Goal: Task Accomplishment & Management: Manage account settings

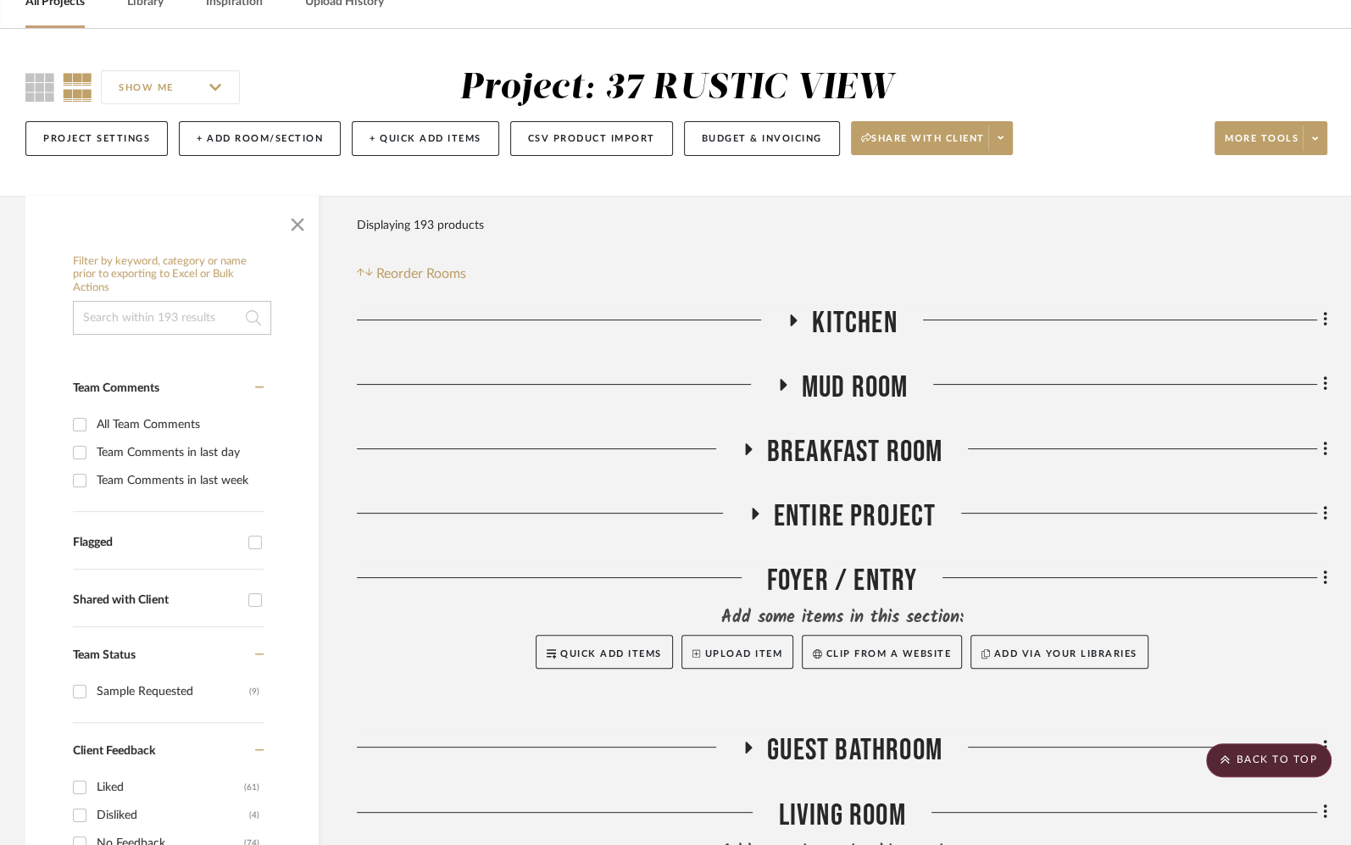
scroll to position [85, 0]
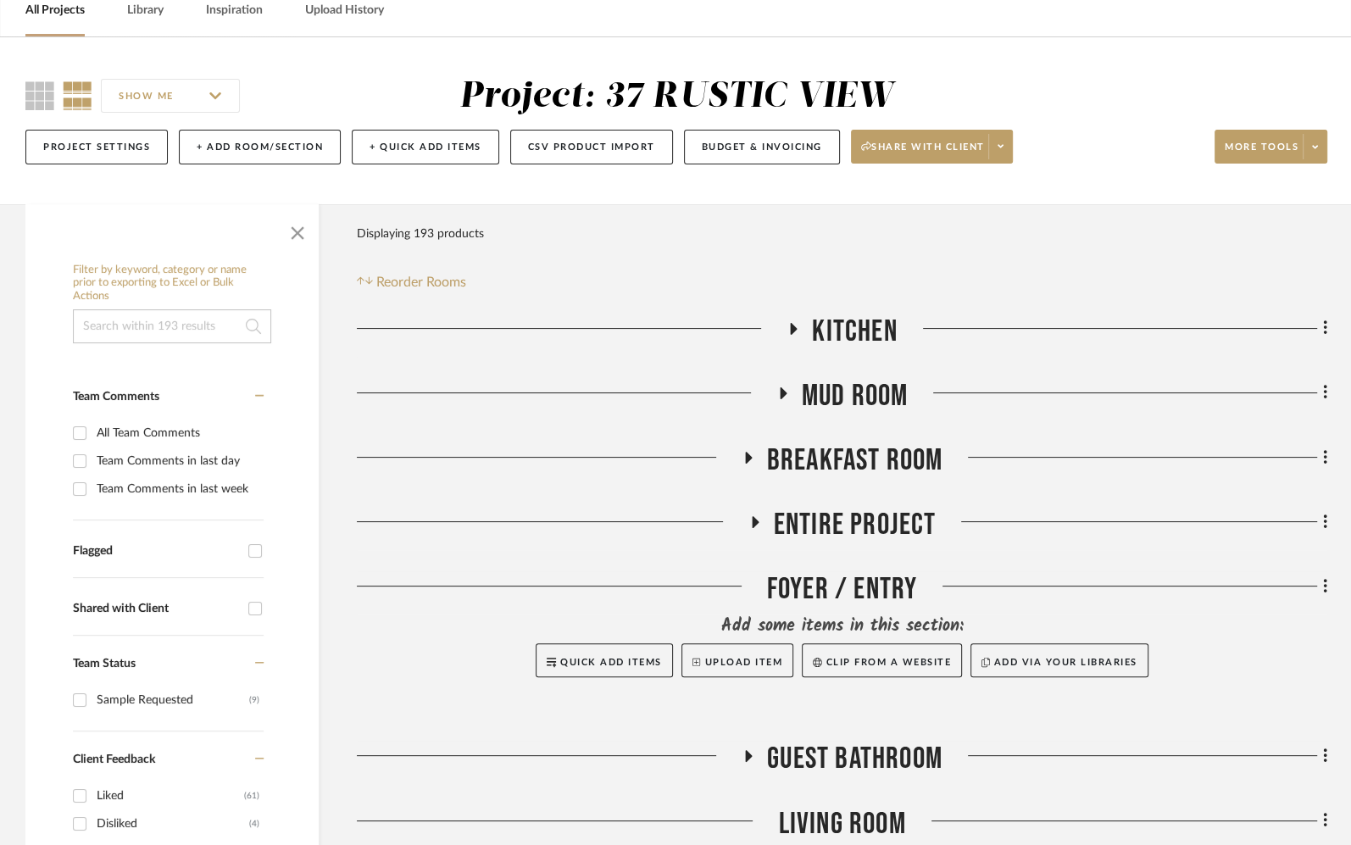
click at [805, 512] on span "Entire Project" at bounding box center [855, 525] width 163 height 36
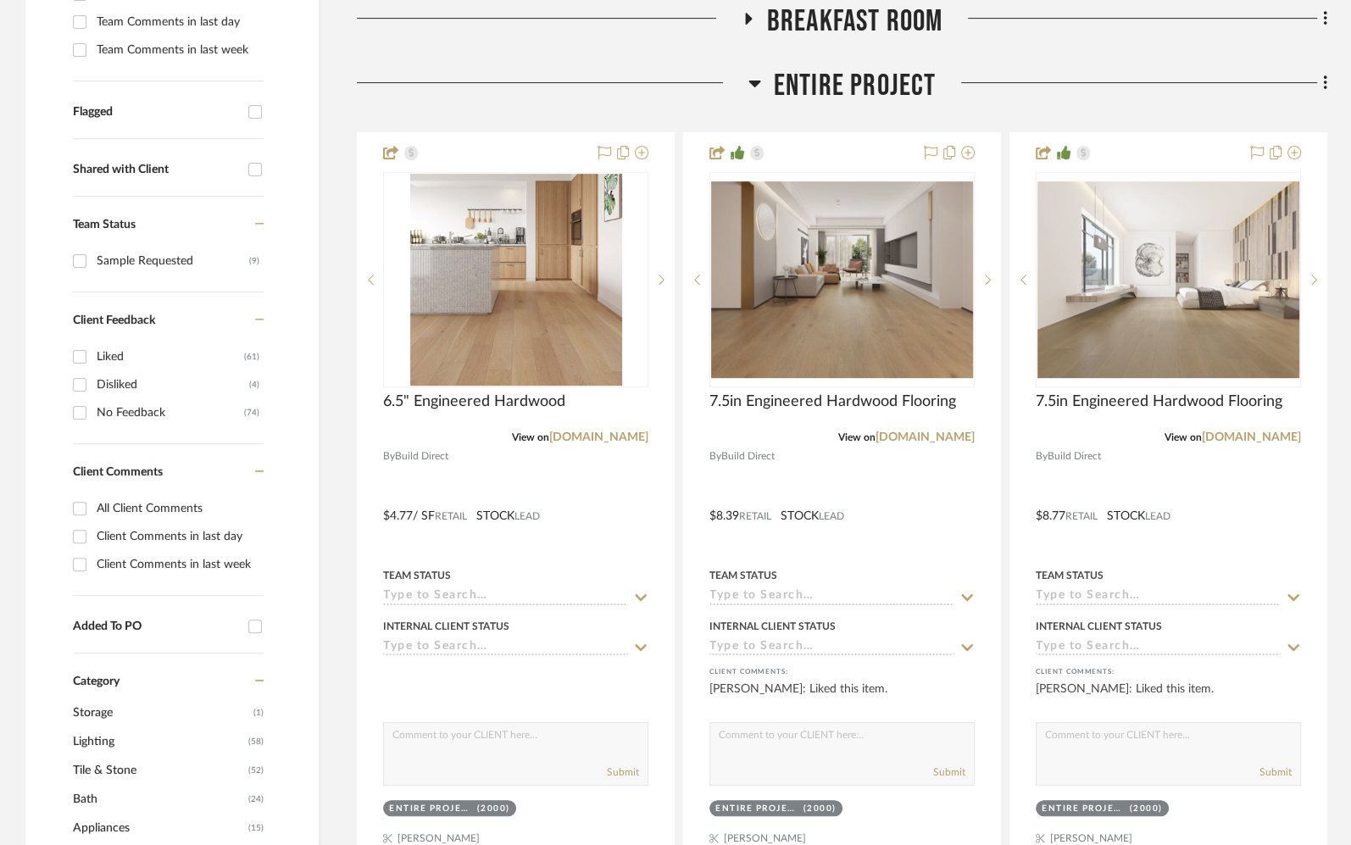
scroll to position [599, 0]
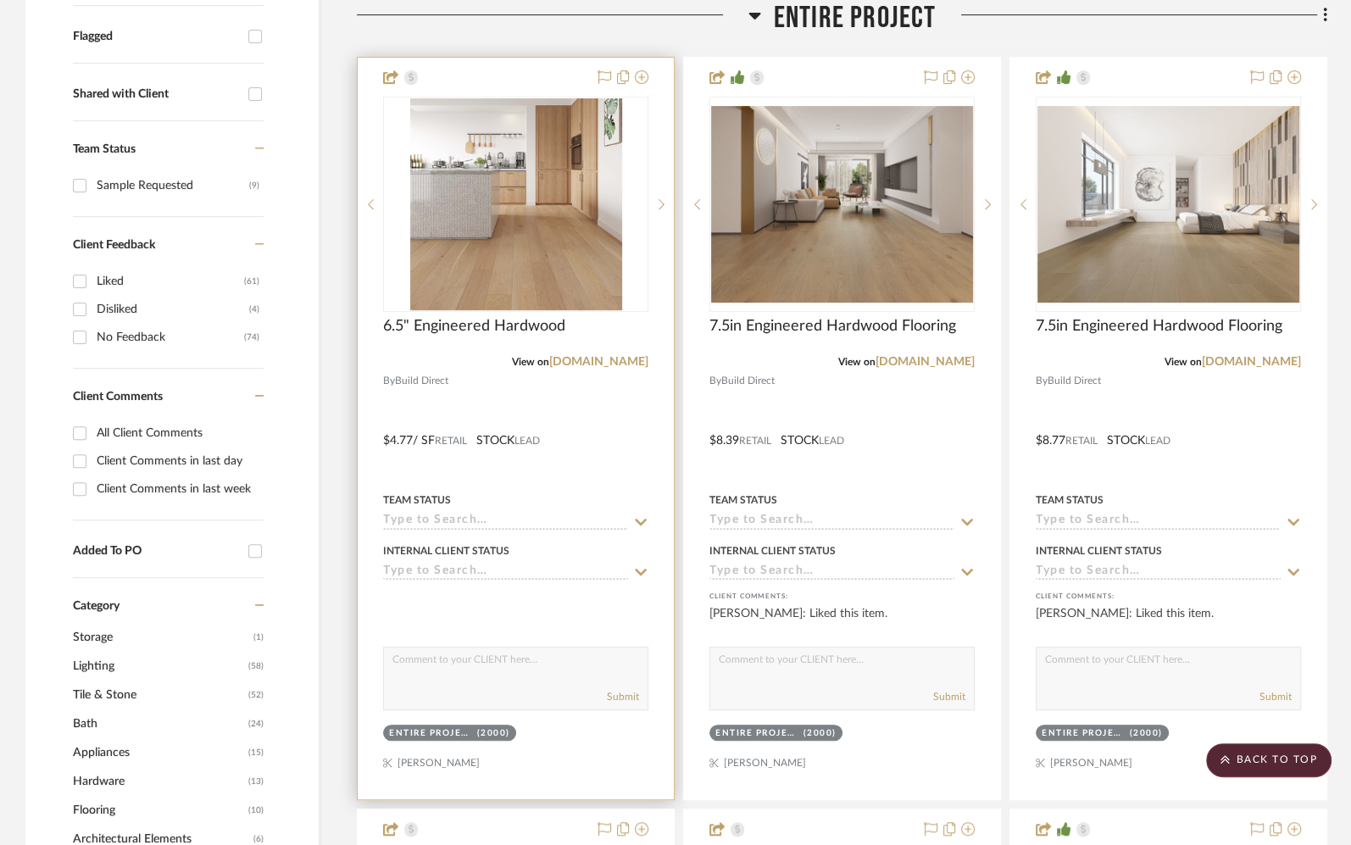
click at [582, 403] on div at bounding box center [516, 428] width 316 height 741
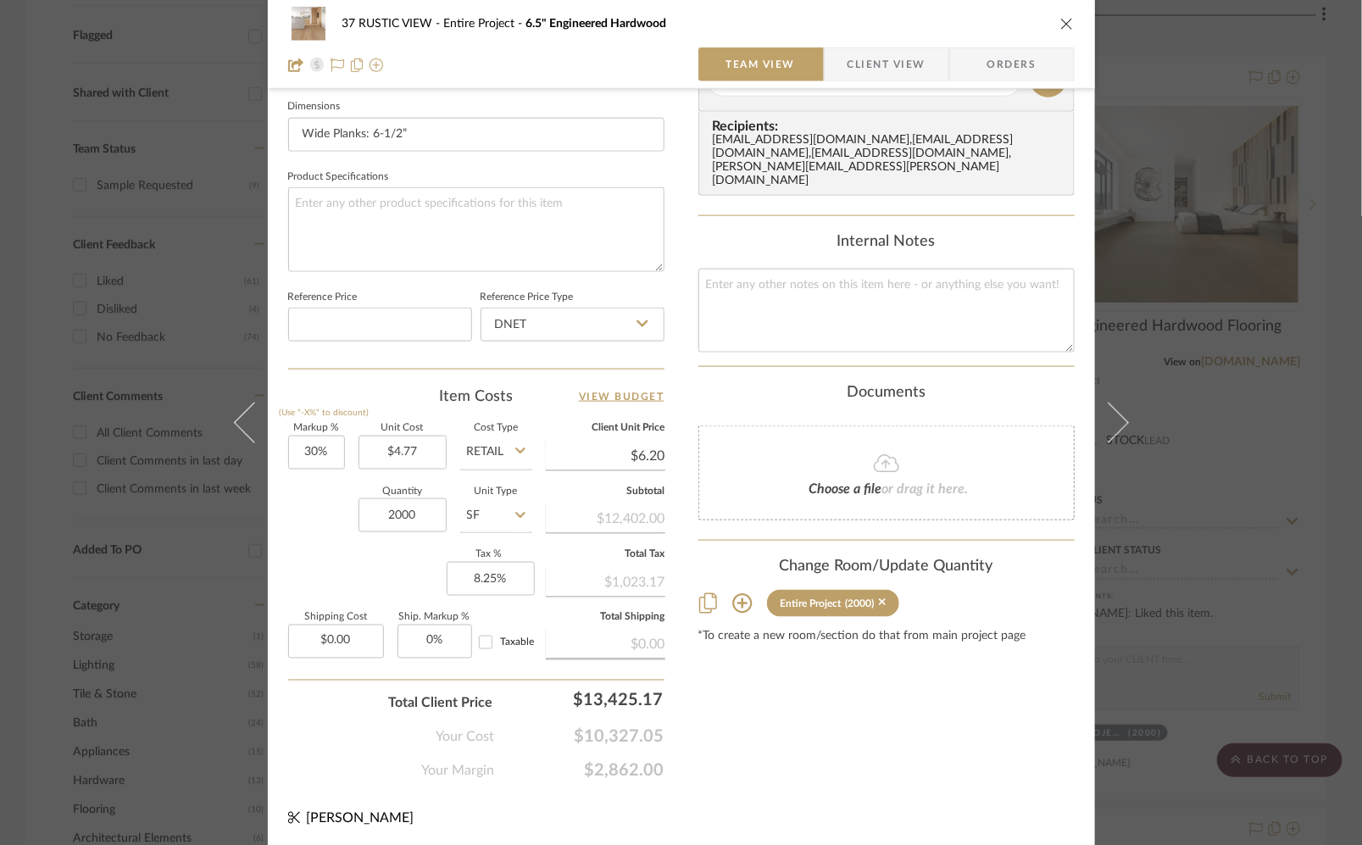
scroll to position [728, 0]
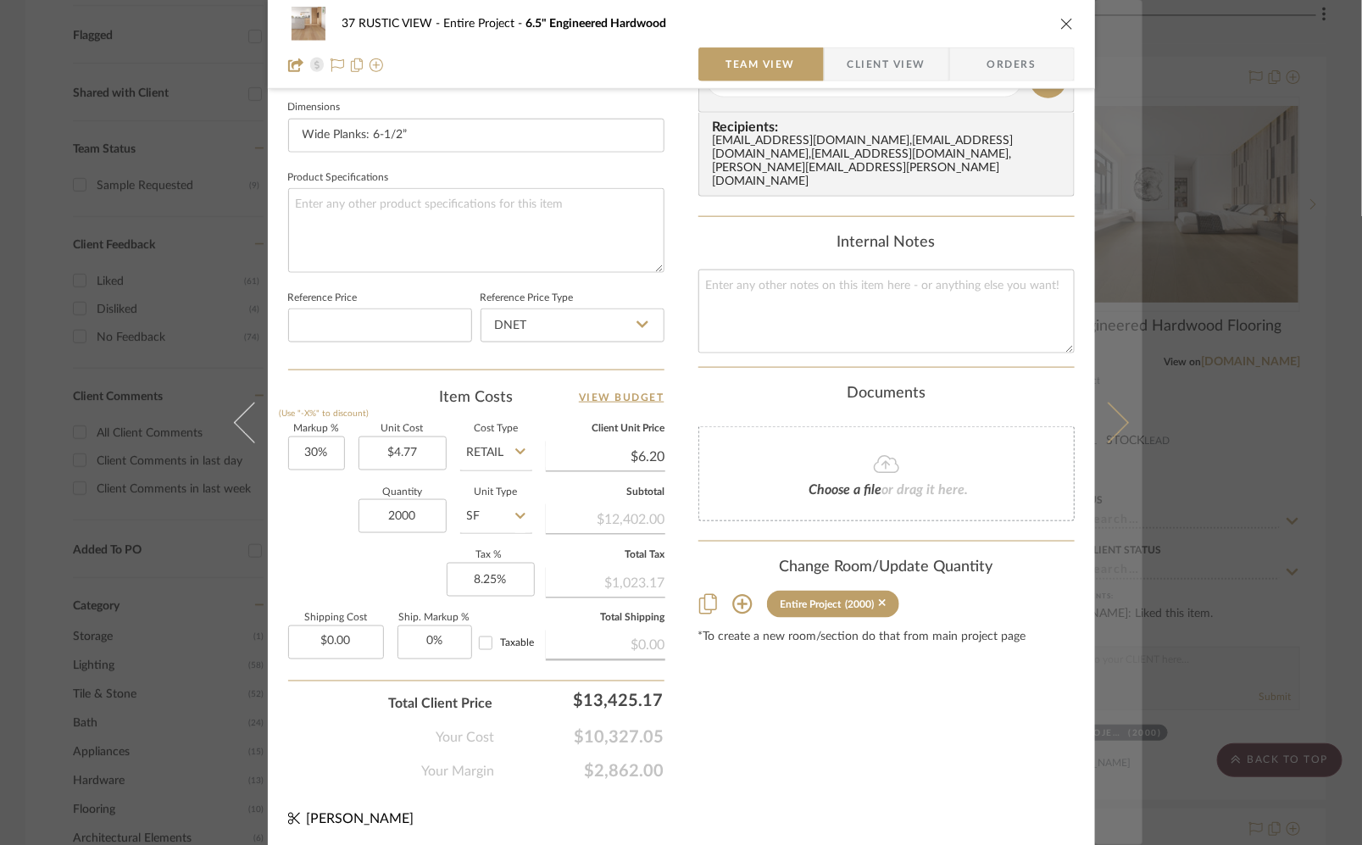
click at [1117, 430] on button at bounding box center [1118, 422] width 47 height 845
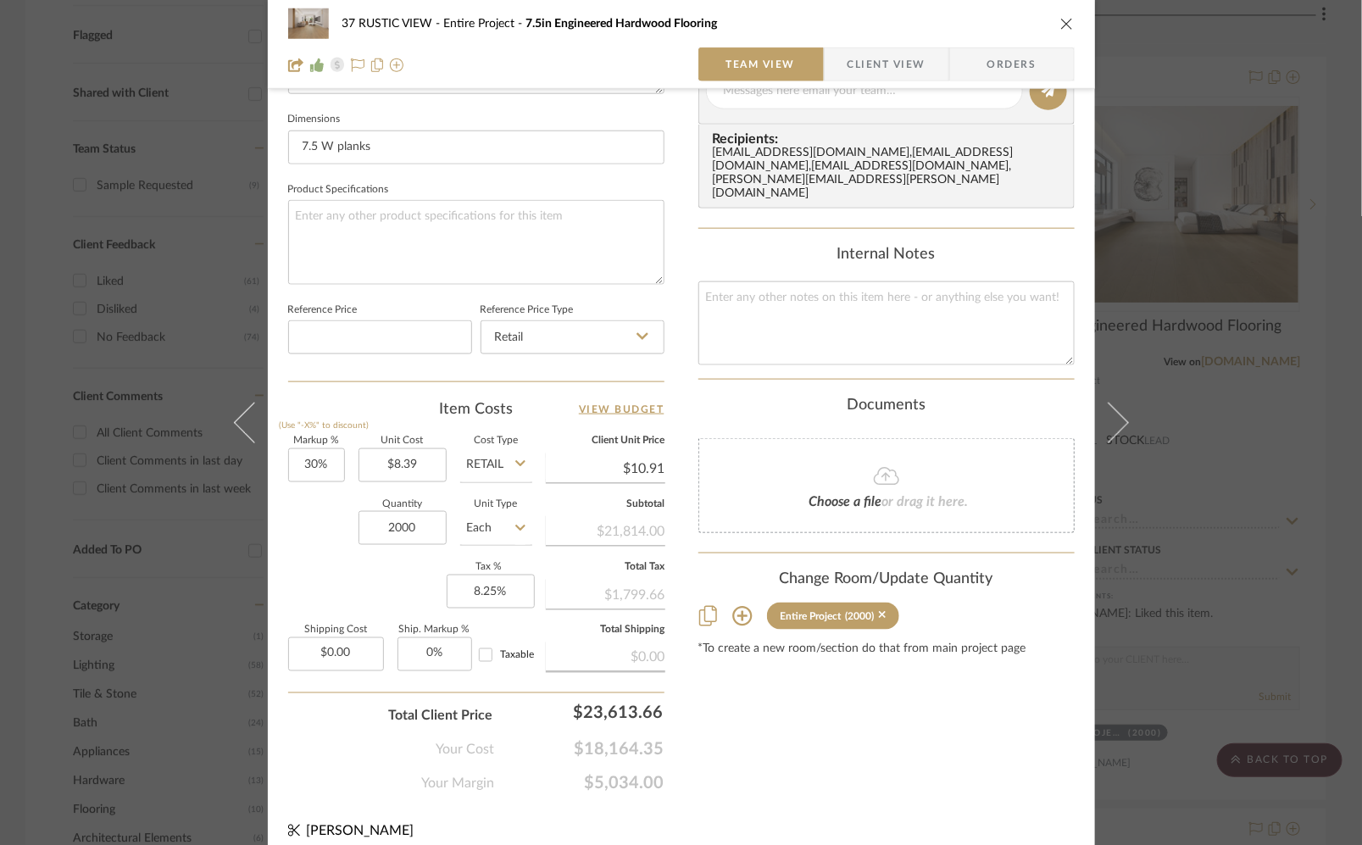
scroll to position [700, 0]
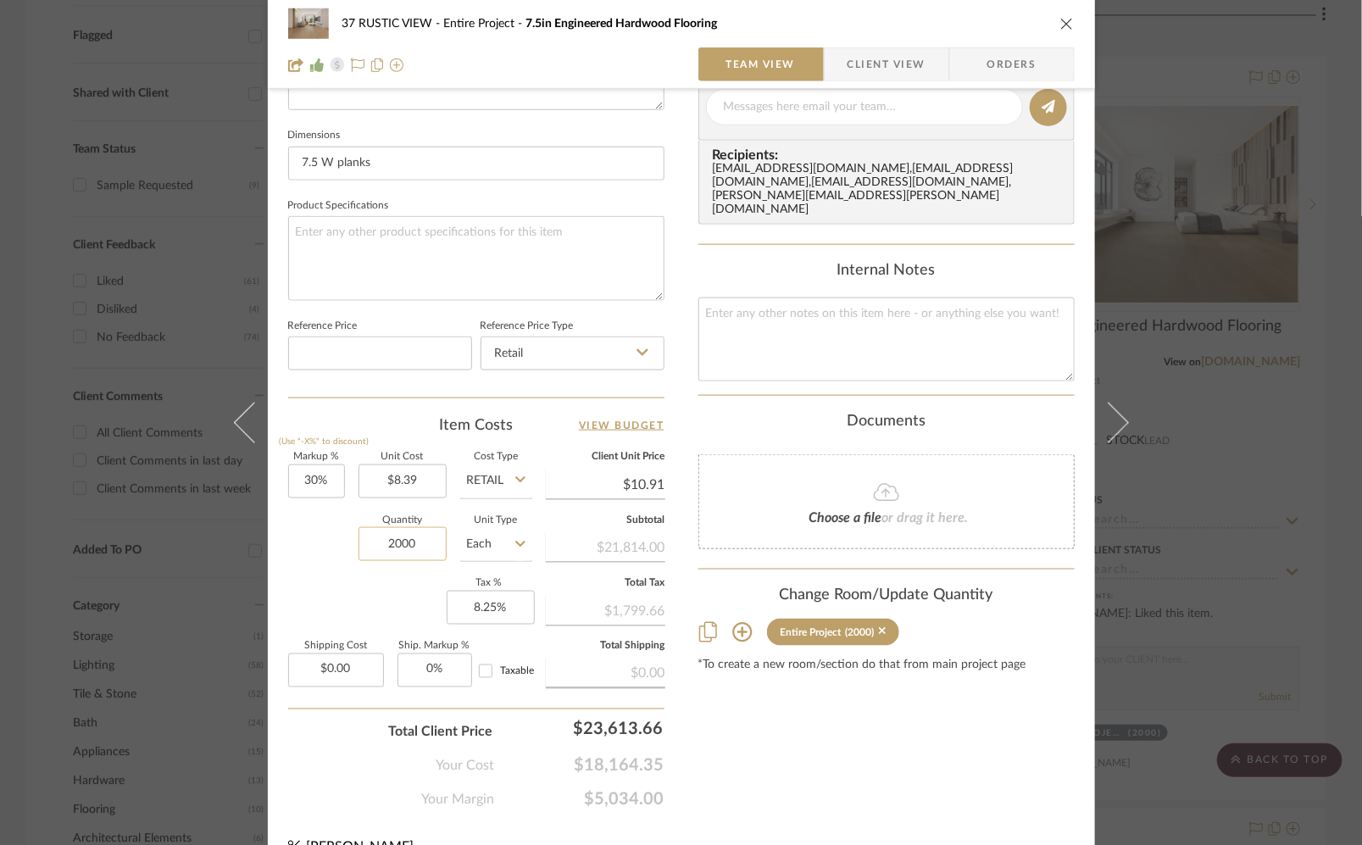
click at [421, 546] on input "2000" at bounding box center [402, 544] width 88 height 34
click at [882, 64] on span "Client View" at bounding box center [886, 64] width 78 height 34
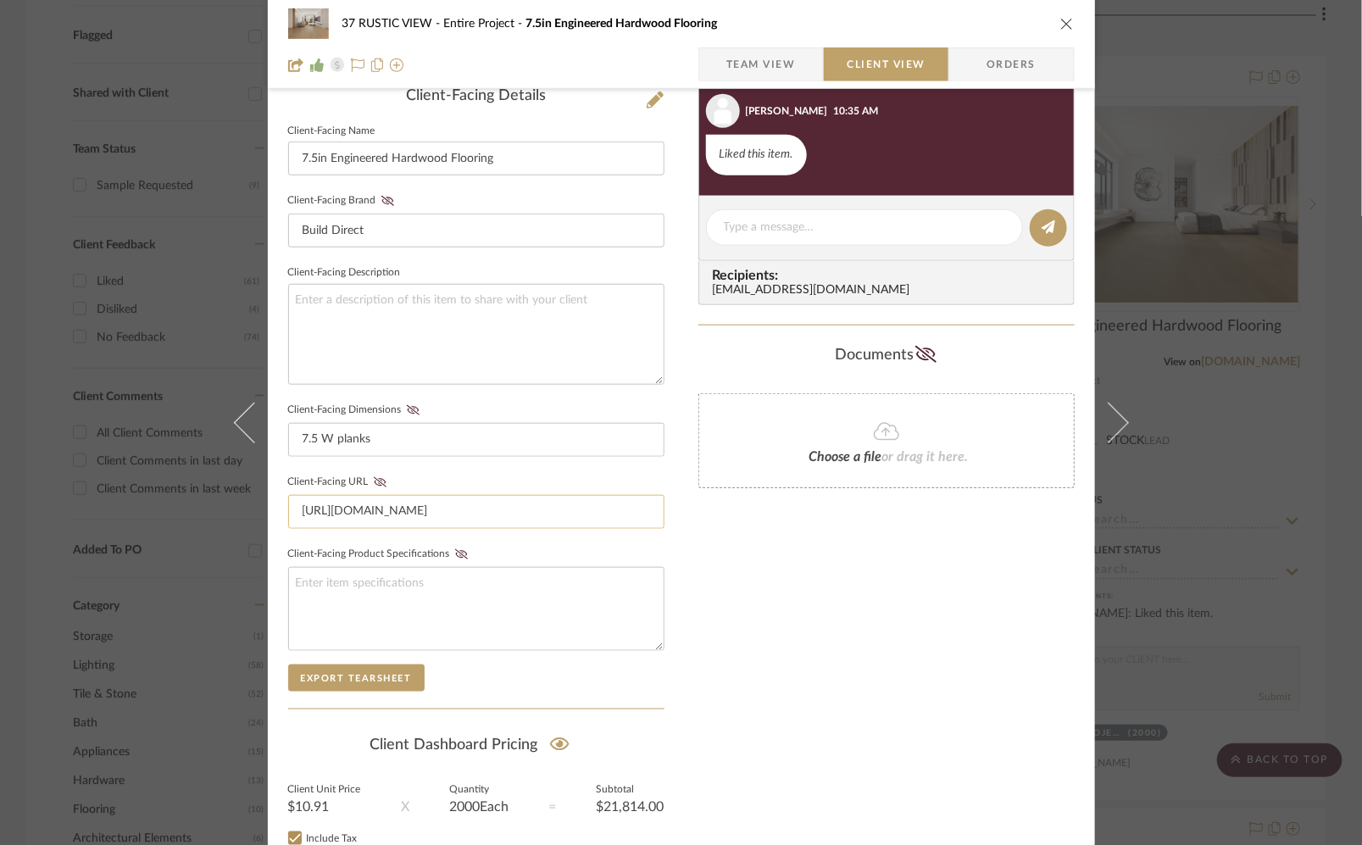
scroll to position [416, 0]
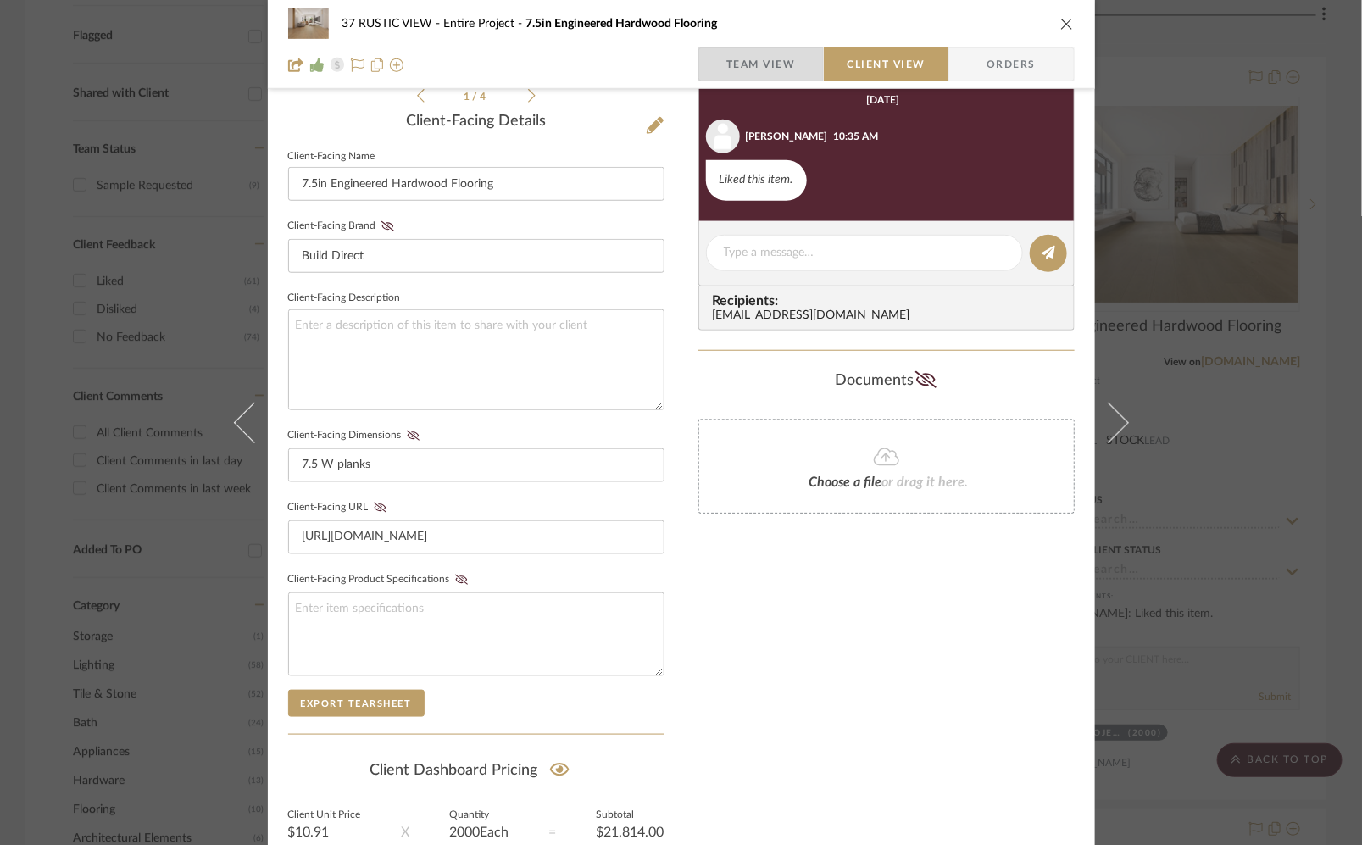
click at [744, 78] on span "Team View" at bounding box center [760, 64] width 69 height 34
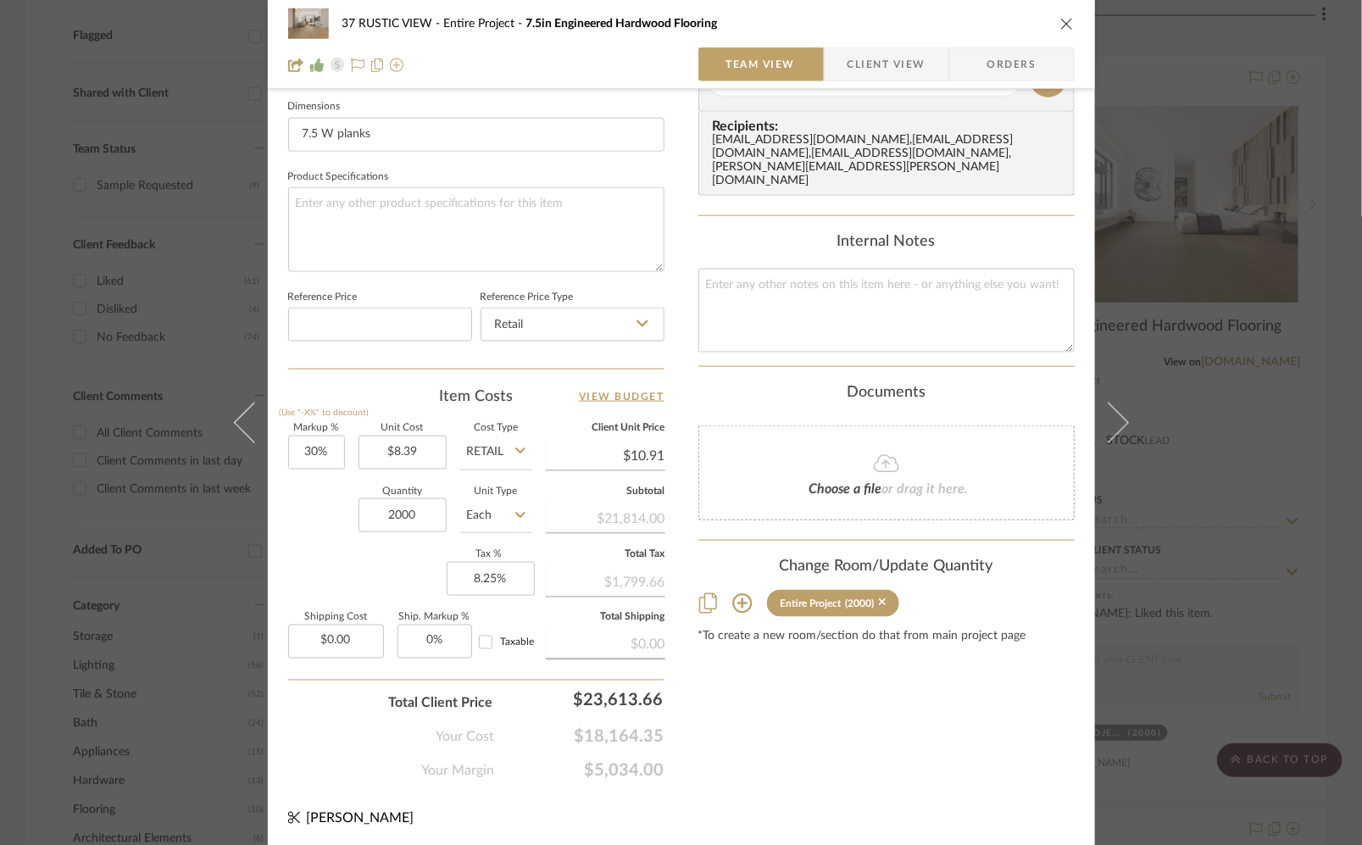
scroll to position [725, 0]
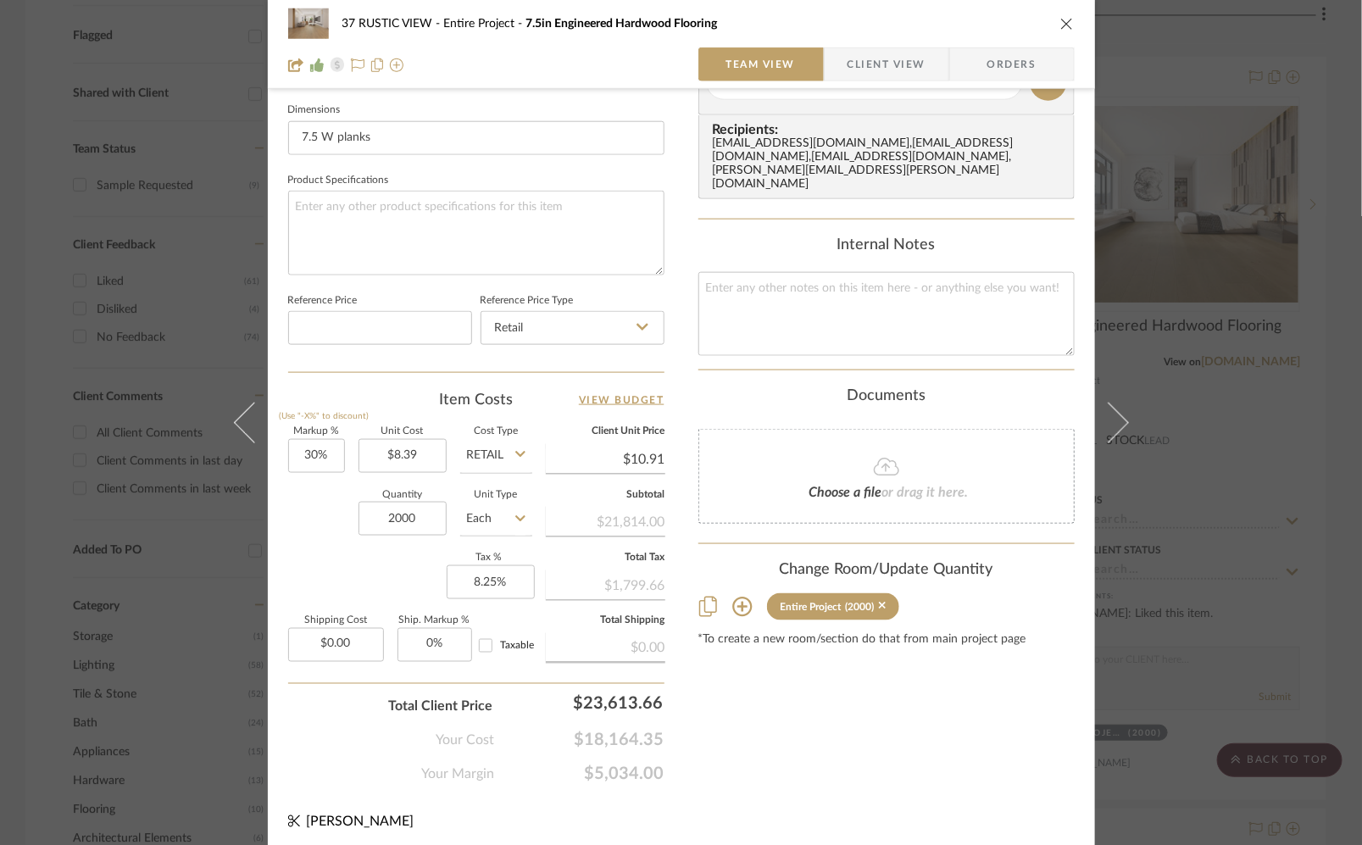
click at [834, 81] on div "37 RUSTIC VIEW Entire Project 7.5in Engineered Hardwood Flooring Team View Clie…" at bounding box center [681, 44] width 827 height 89
click at [849, 59] on span "Client View" at bounding box center [886, 64] width 78 height 34
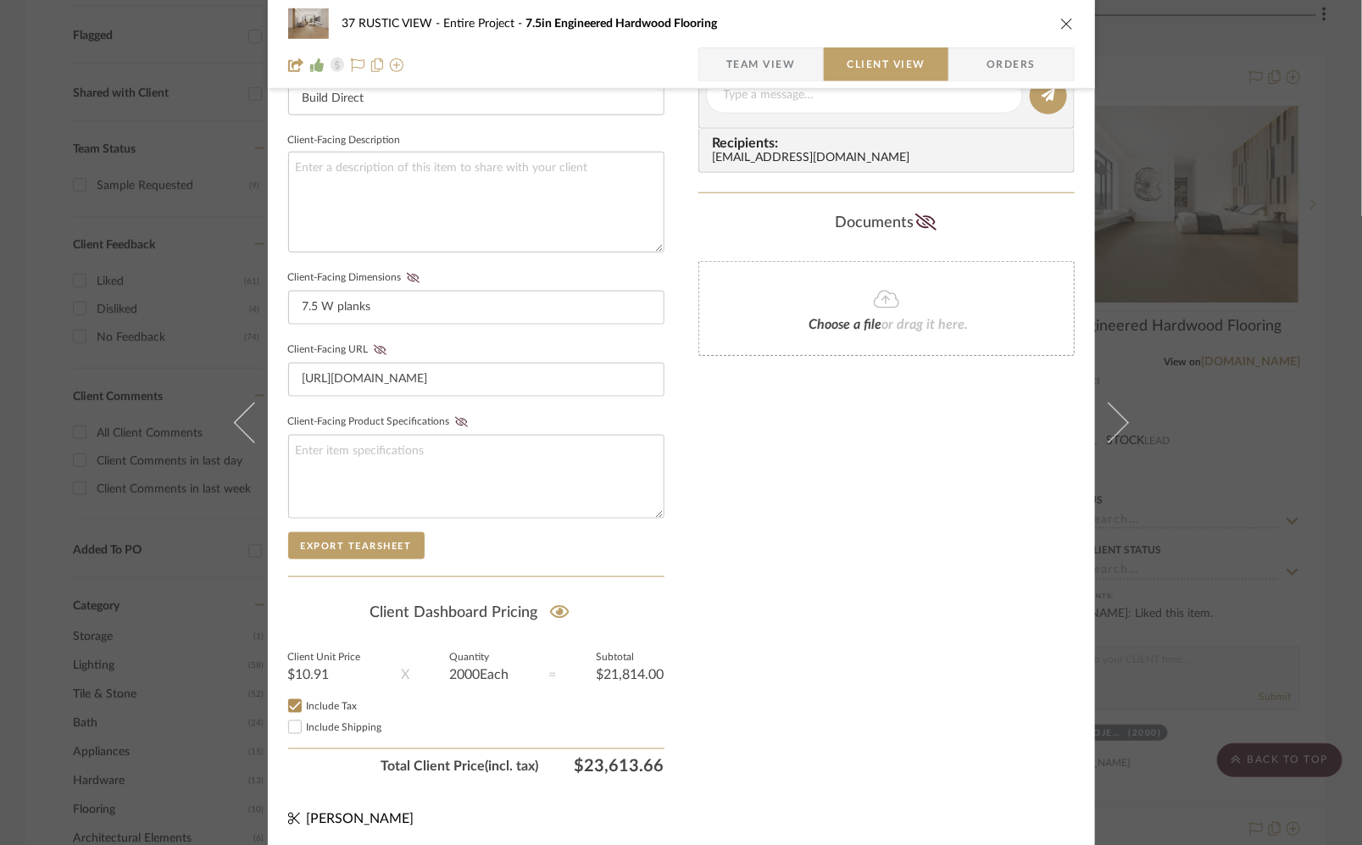
scroll to position [568, 0]
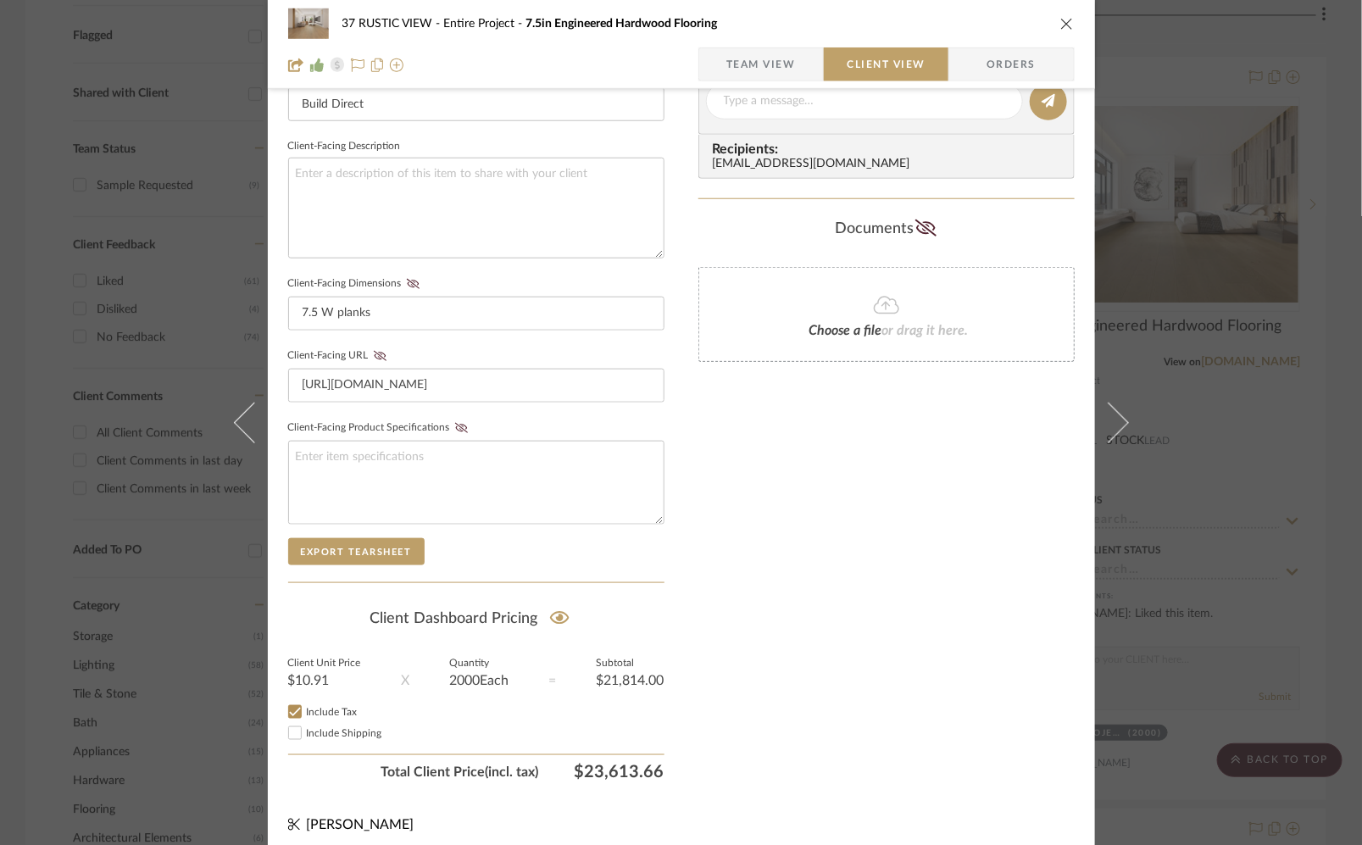
click at [754, 51] on span "Team View" at bounding box center [760, 64] width 69 height 34
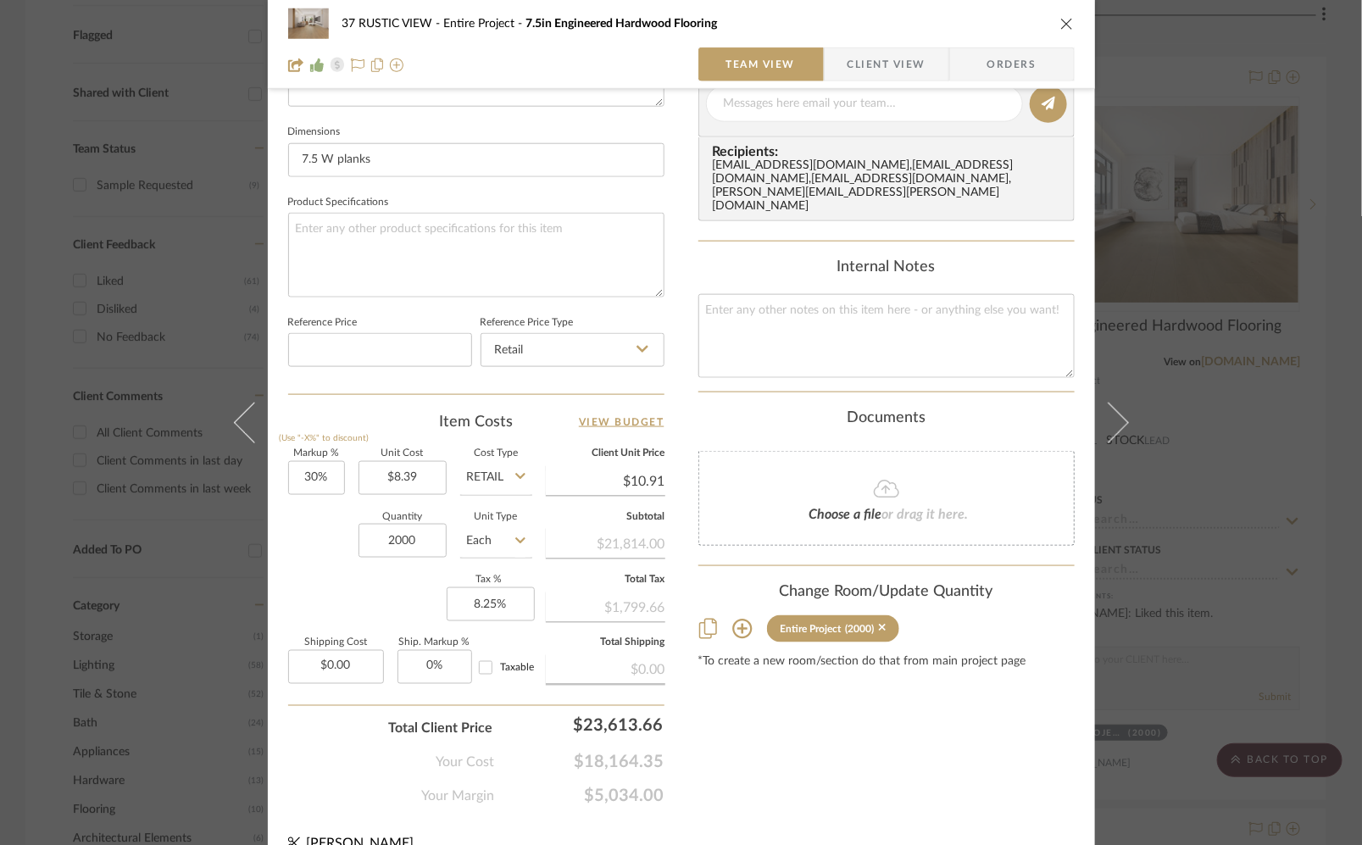
scroll to position [712, 0]
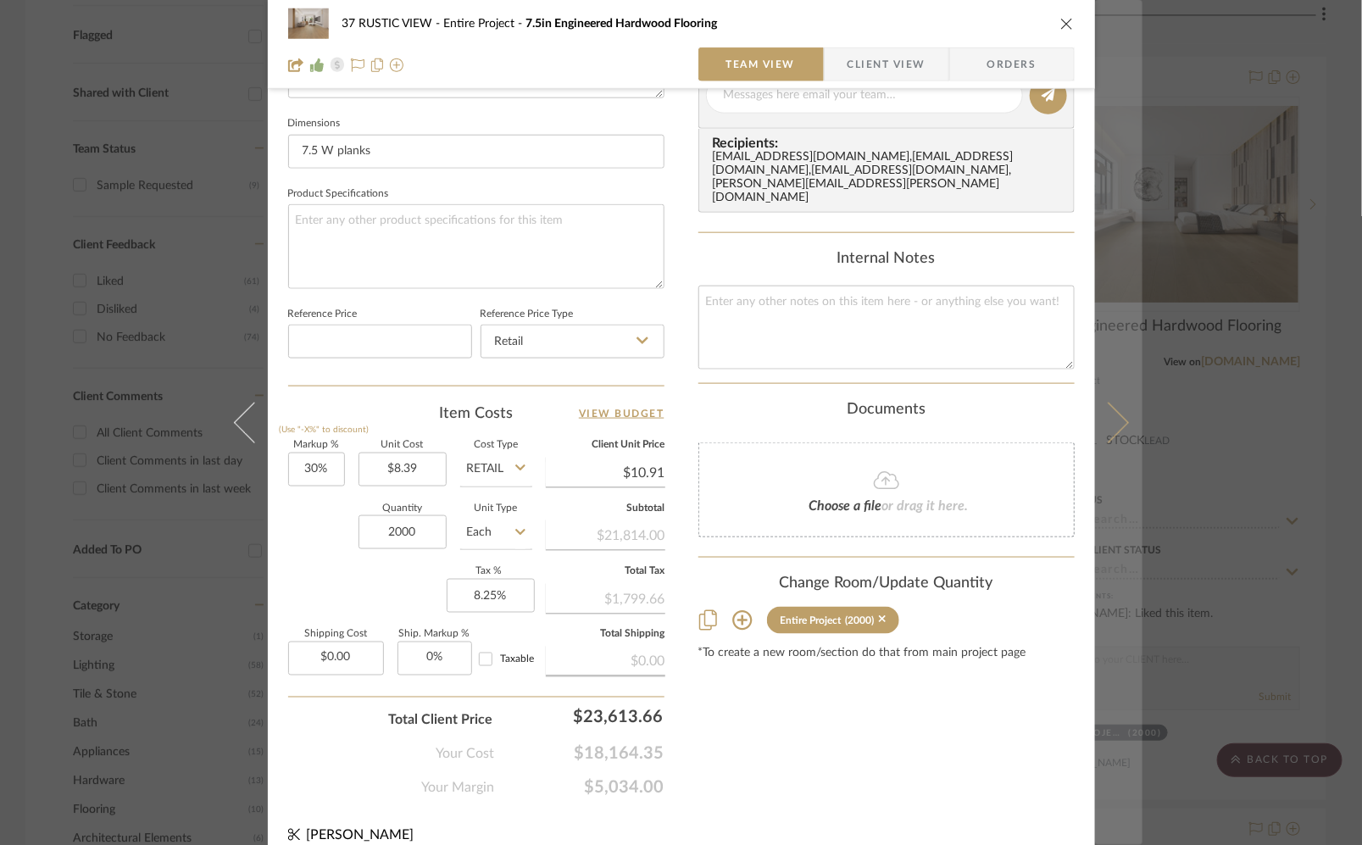
click at [1116, 424] on icon at bounding box center [1107, 422] width 41 height 41
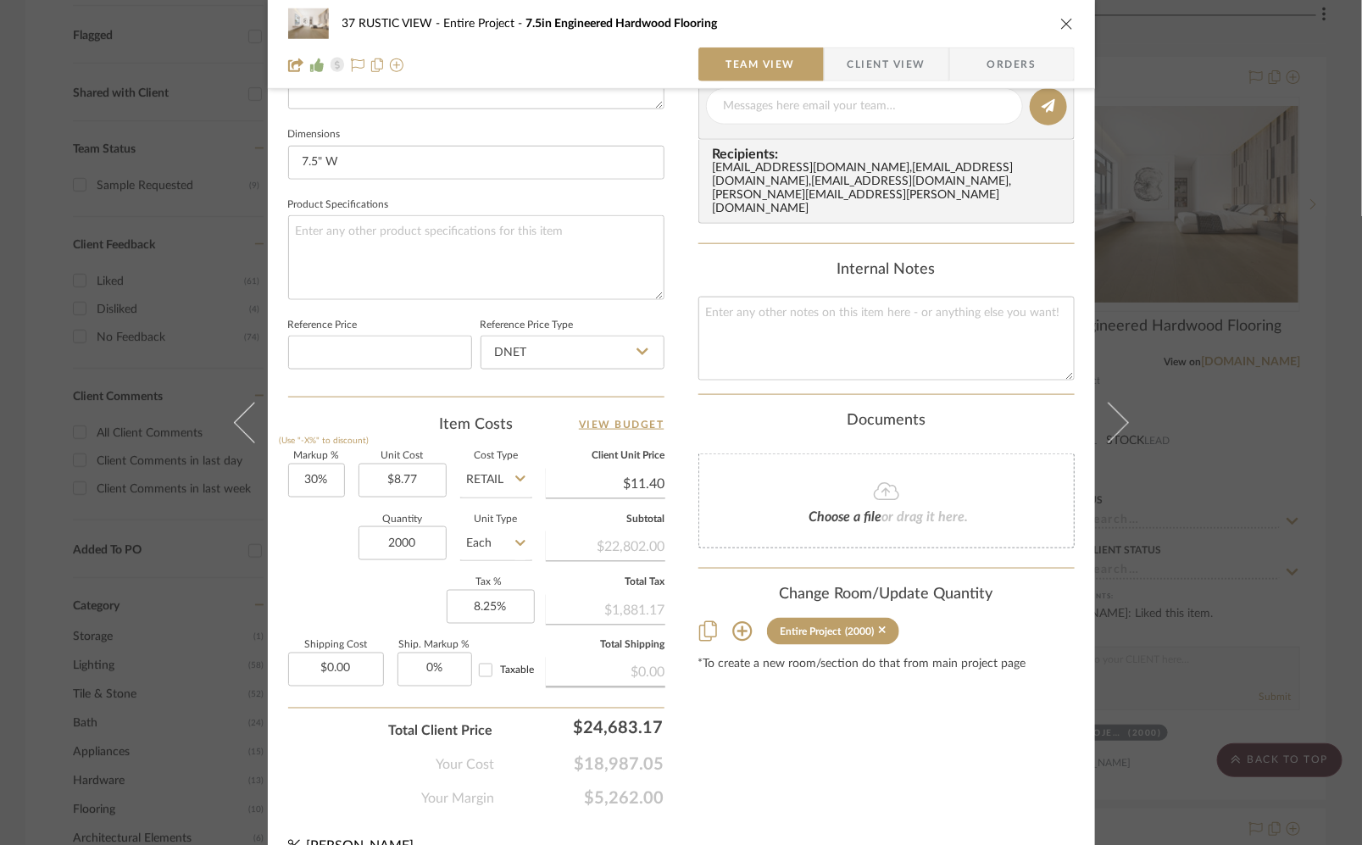
scroll to position [729, 0]
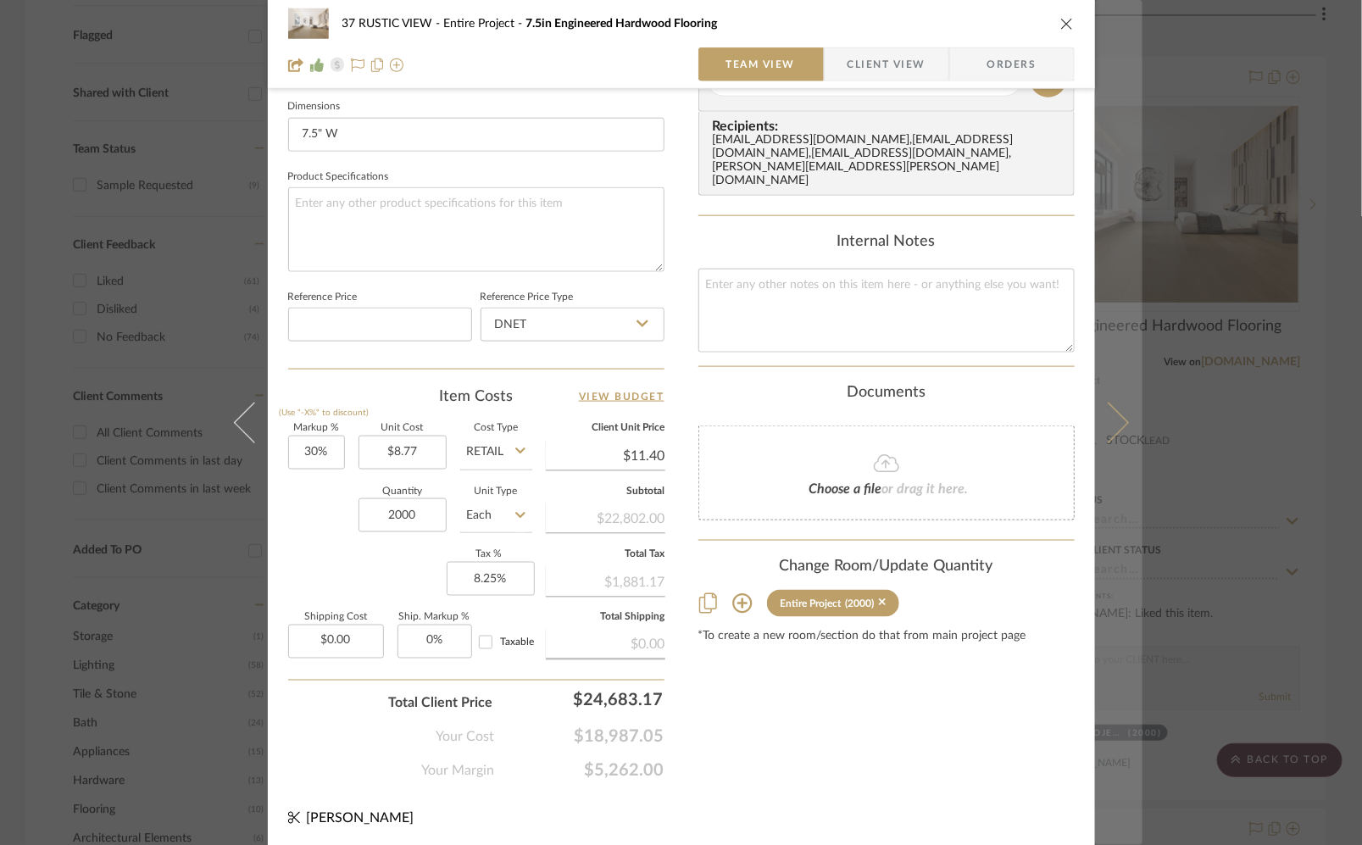
click at [1111, 437] on button at bounding box center [1118, 422] width 47 height 845
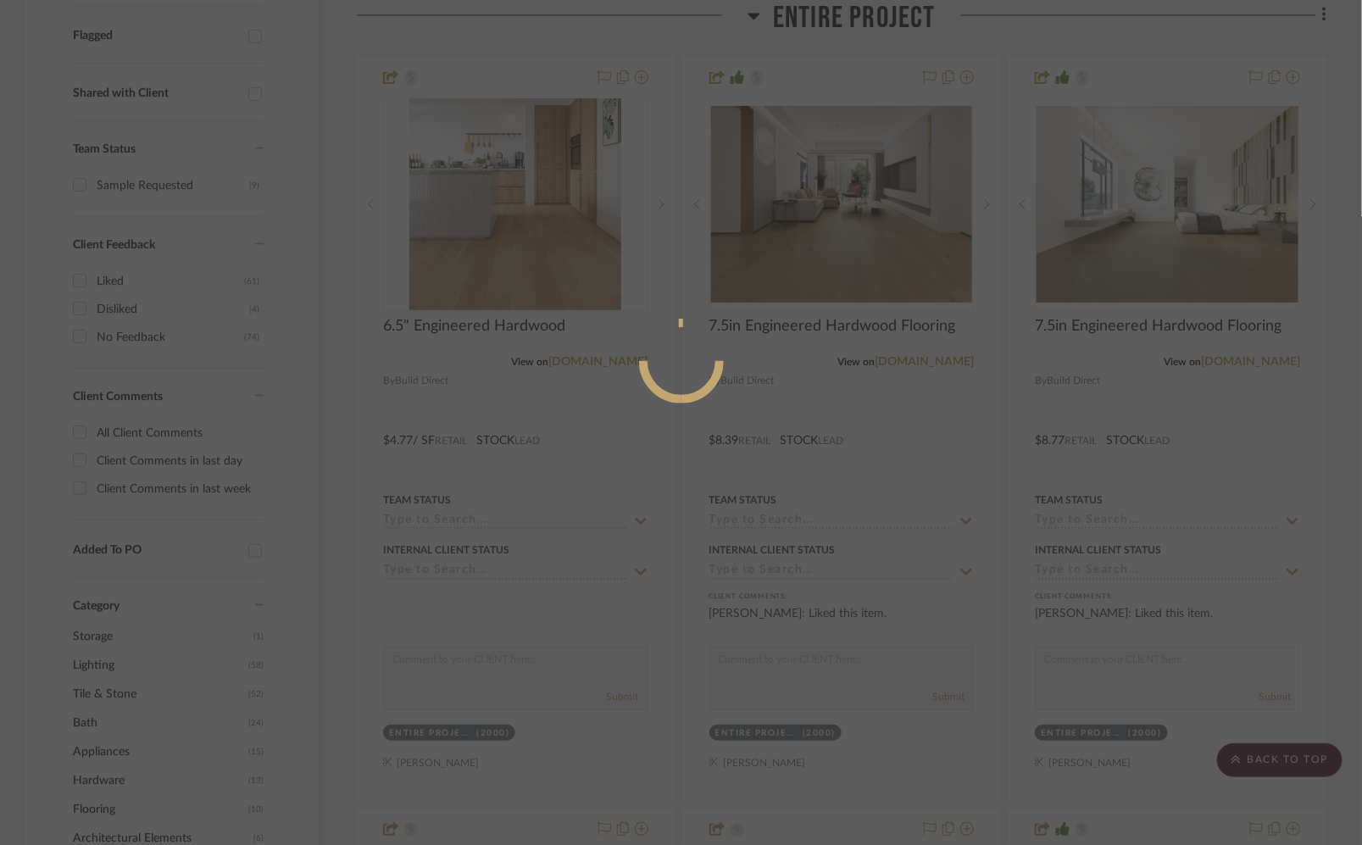
scroll to position [0, 0]
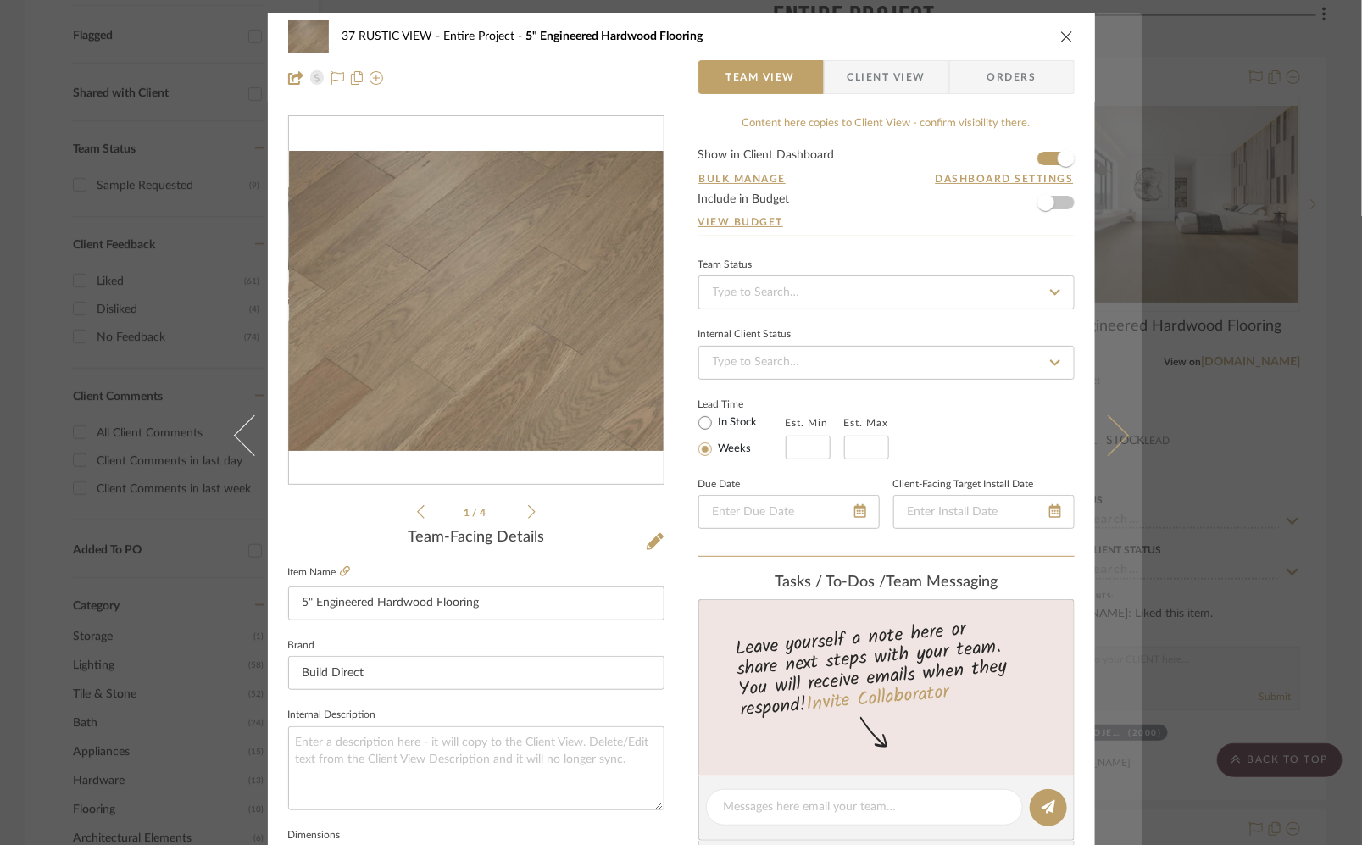
click at [1110, 441] on icon at bounding box center [1107, 434] width 41 height 41
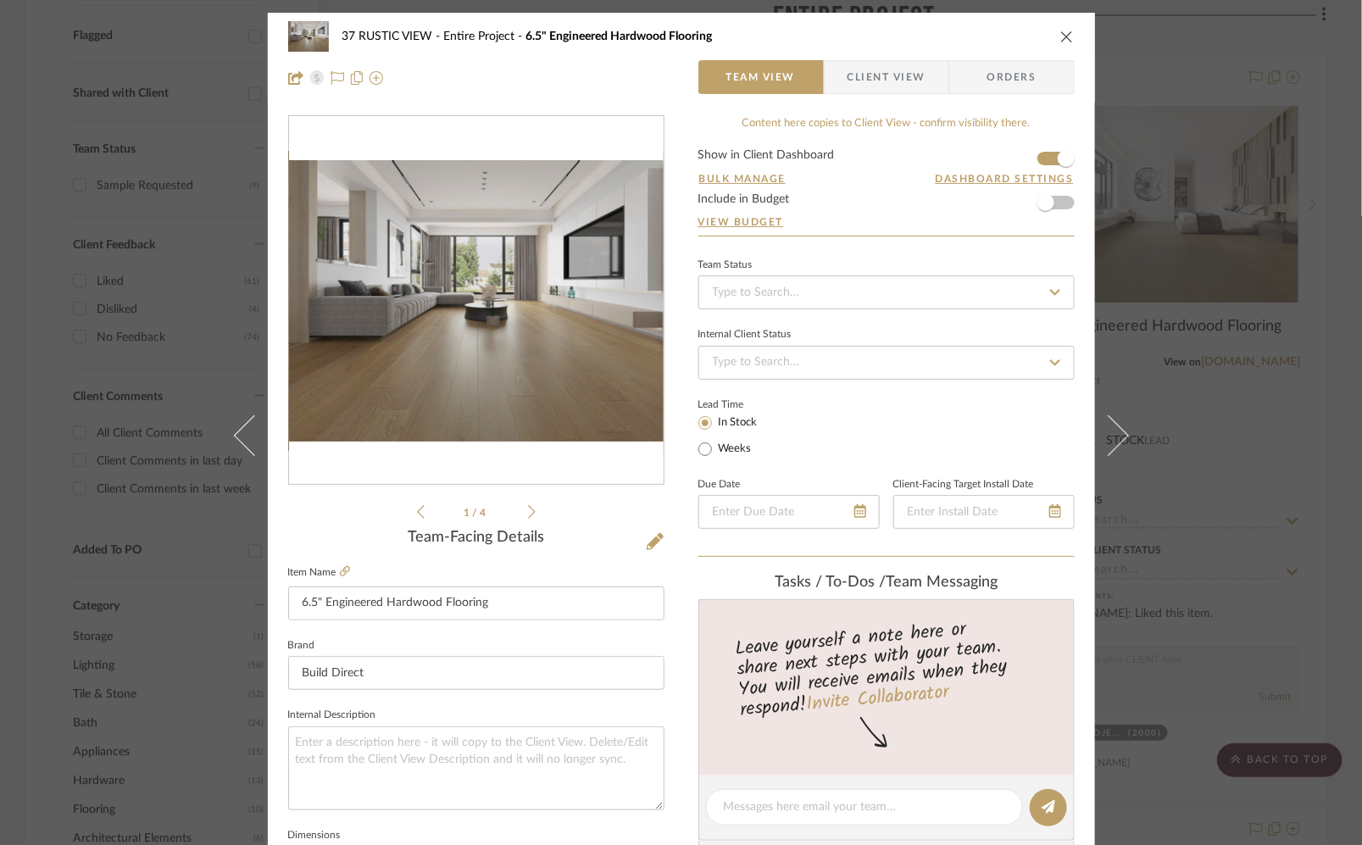
click at [1110, 441] on icon at bounding box center [1107, 434] width 41 height 41
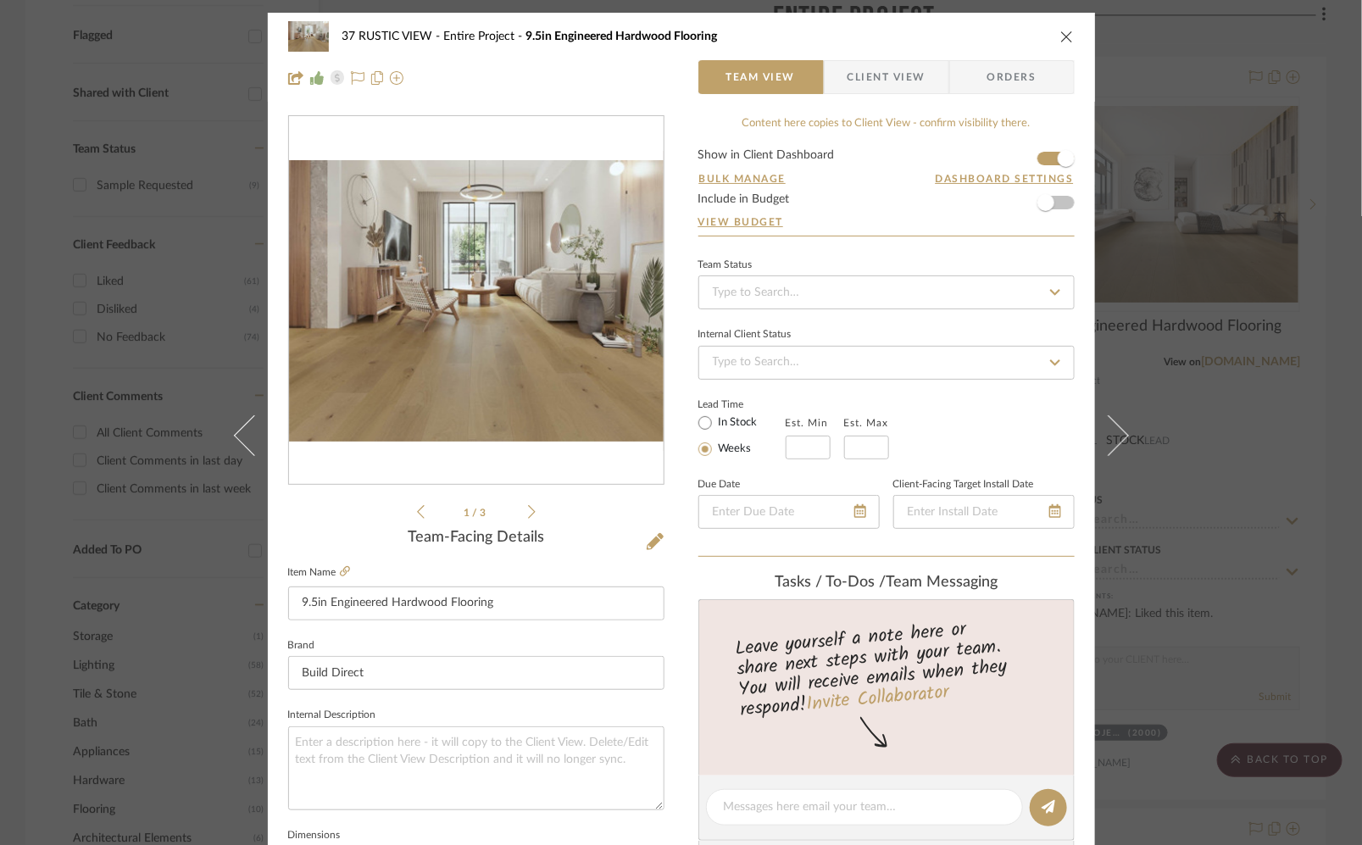
click at [1110, 441] on icon at bounding box center [1107, 434] width 41 height 41
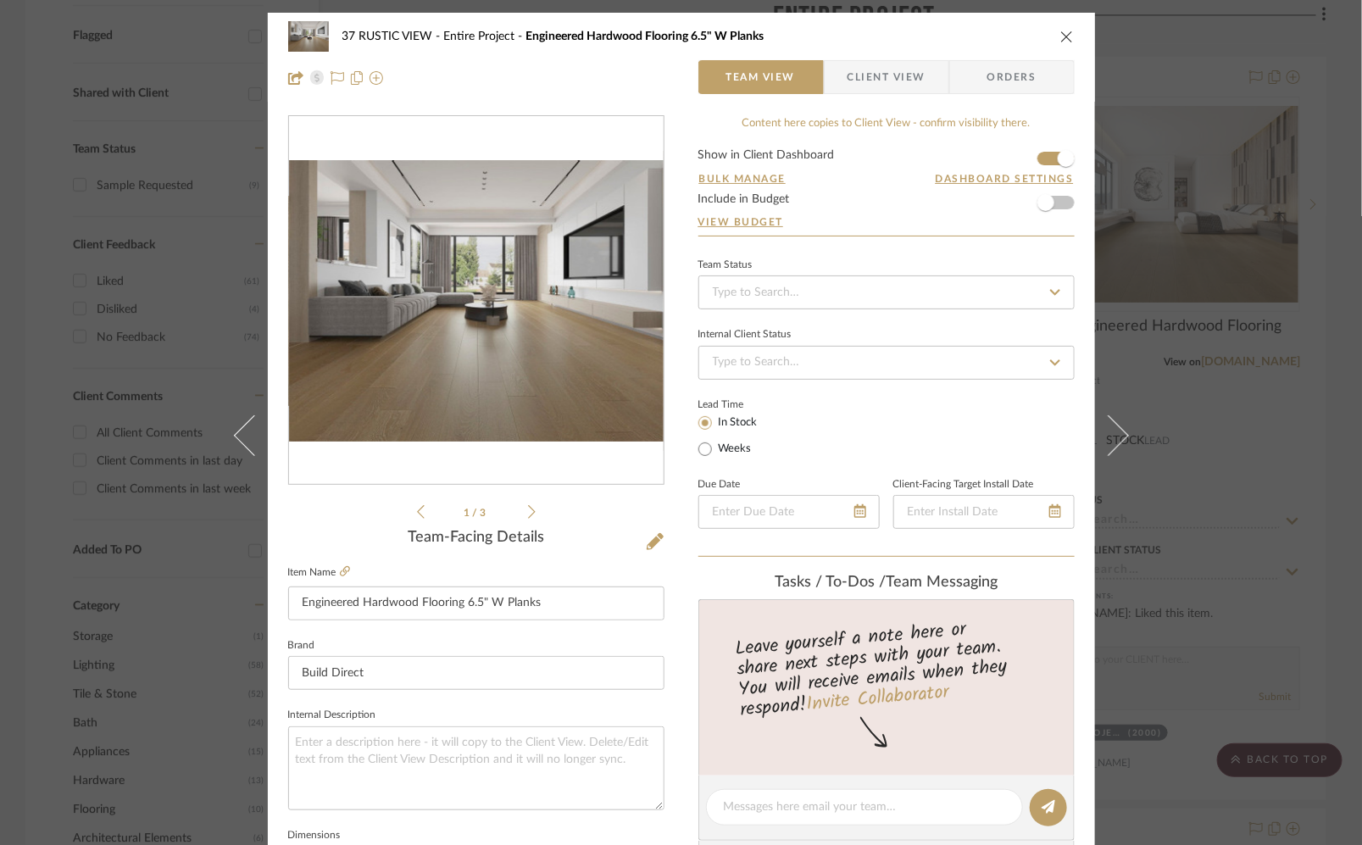
click at [1110, 441] on icon at bounding box center [1107, 434] width 41 height 41
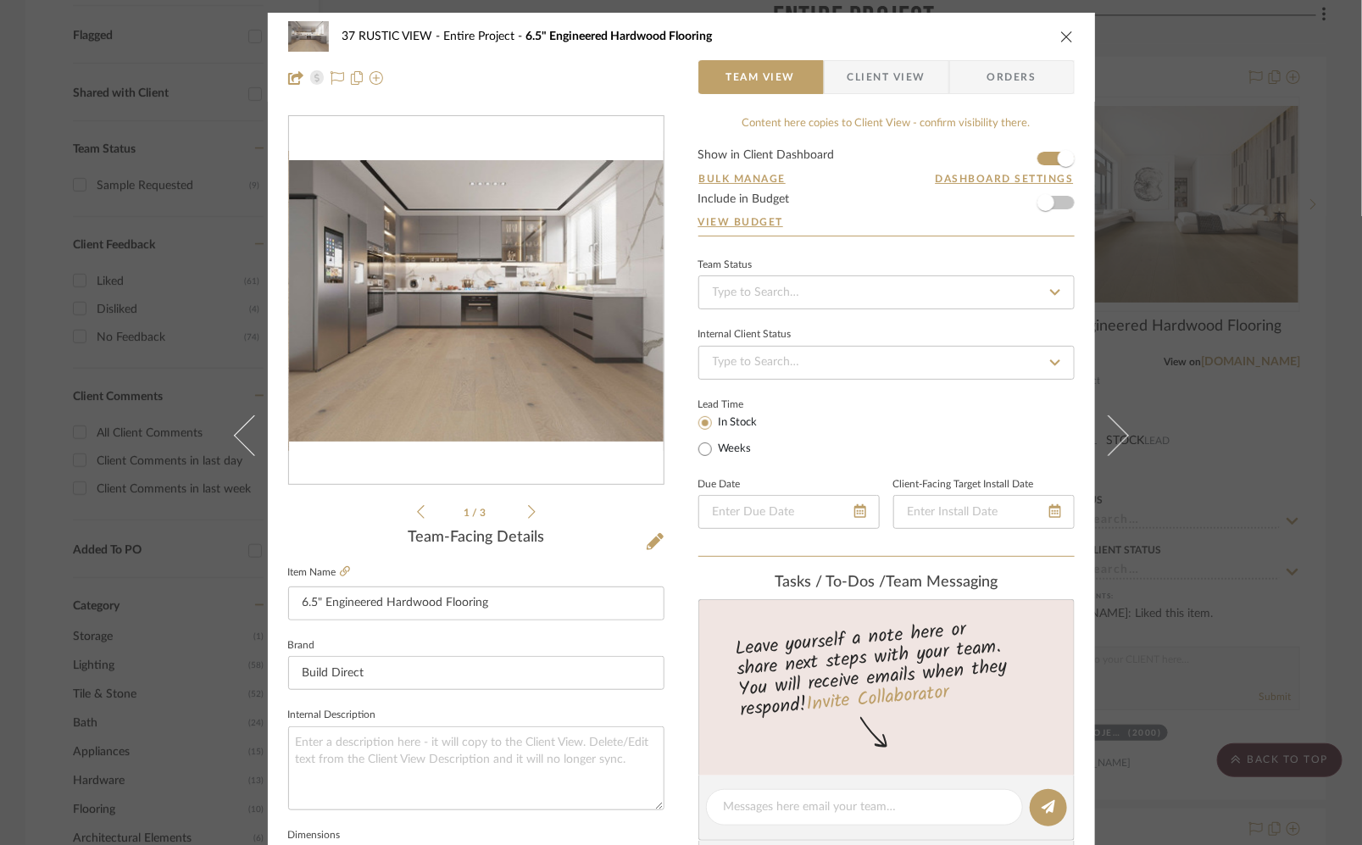
click at [1110, 441] on icon at bounding box center [1107, 434] width 41 height 41
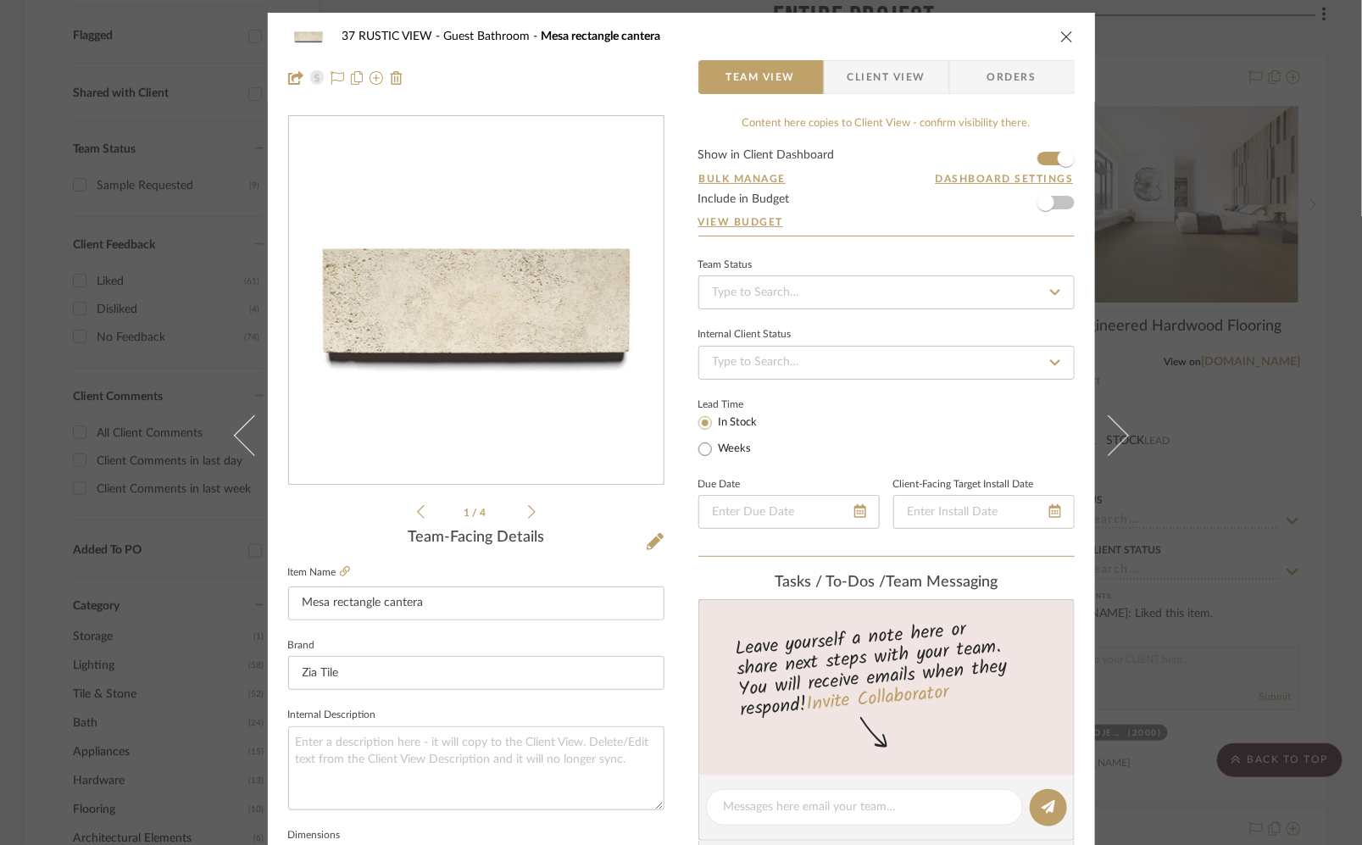
click at [1110, 441] on icon at bounding box center [1107, 434] width 41 height 41
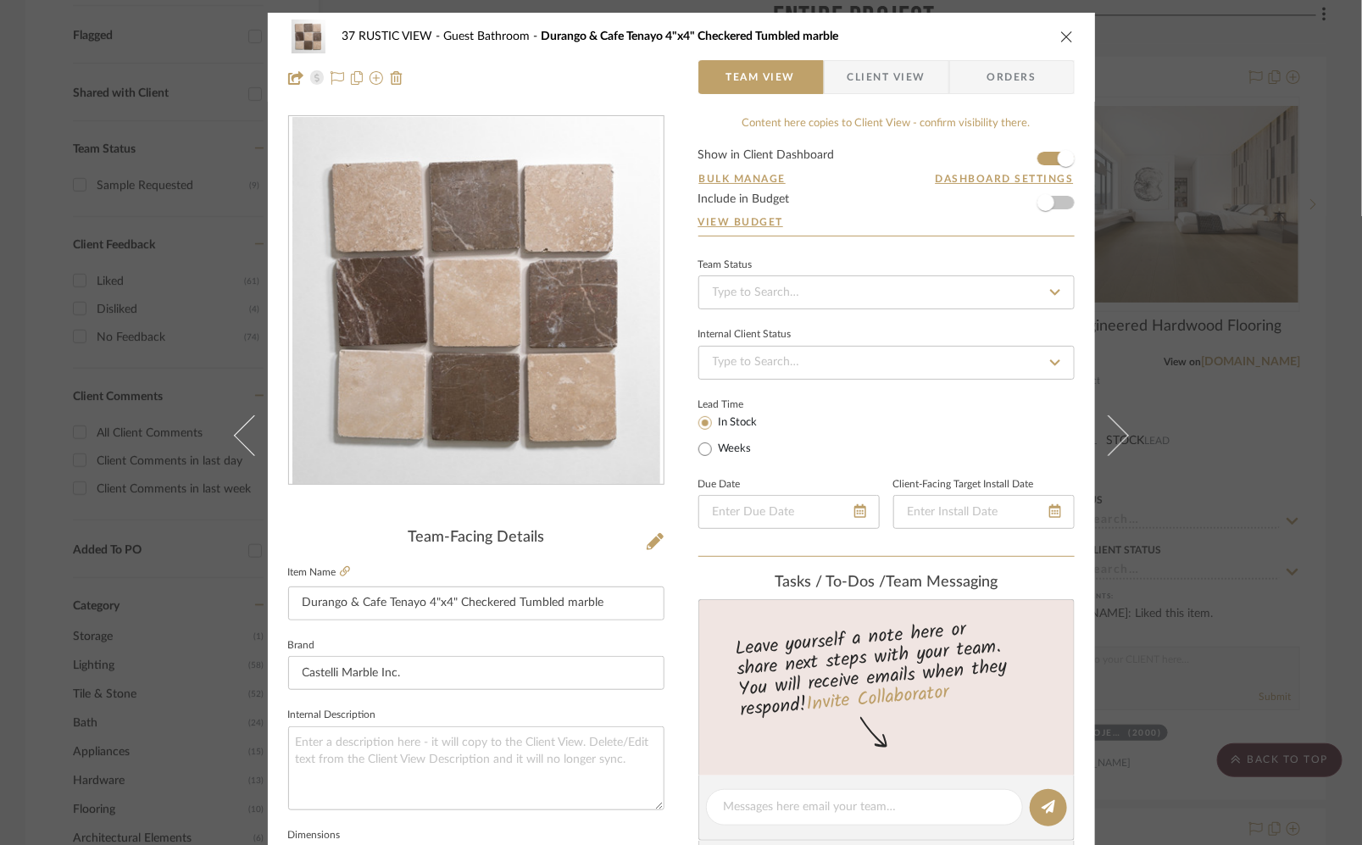
click at [1110, 441] on icon at bounding box center [1107, 434] width 41 height 41
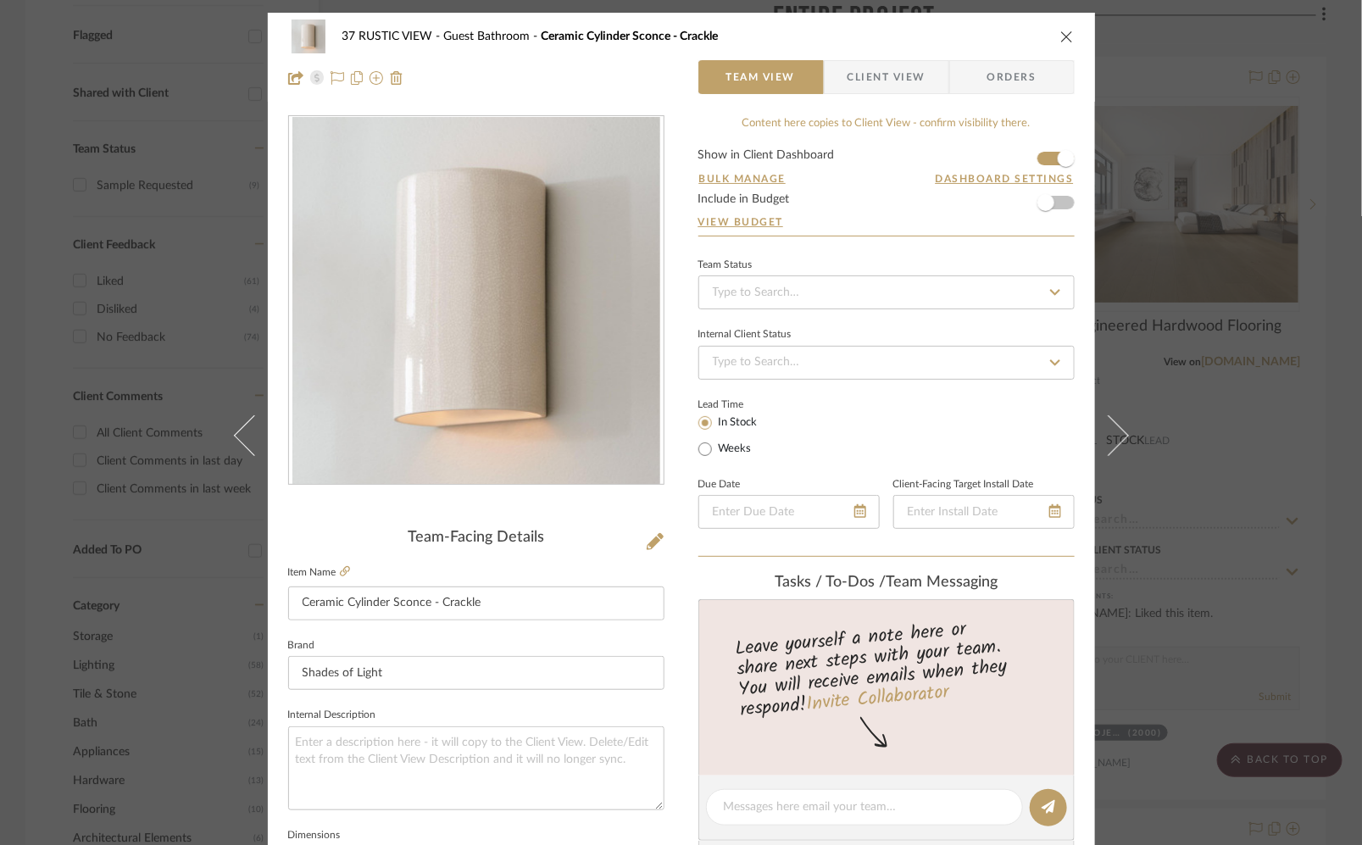
click at [1055, 24] on div "37 RUSTIC VIEW Guest Bathroom Ceramic Cylinder Sconce - Crackle" at bounding box center [681, 36] width 786 height 34
click at [1060, 41] on icon "close" at bounding box center [1067, 37] width 14 height 14
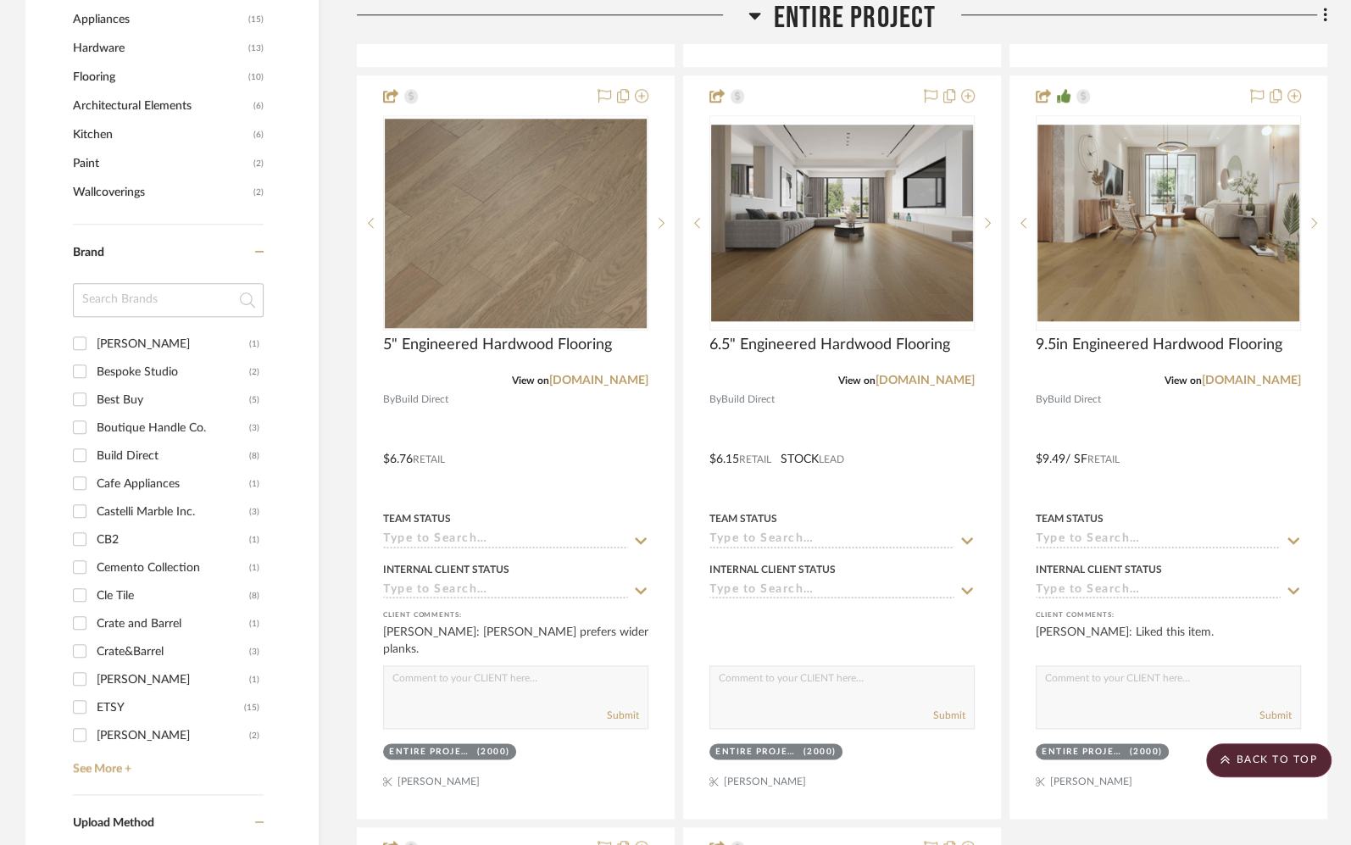
scroll to position [1327, 0]
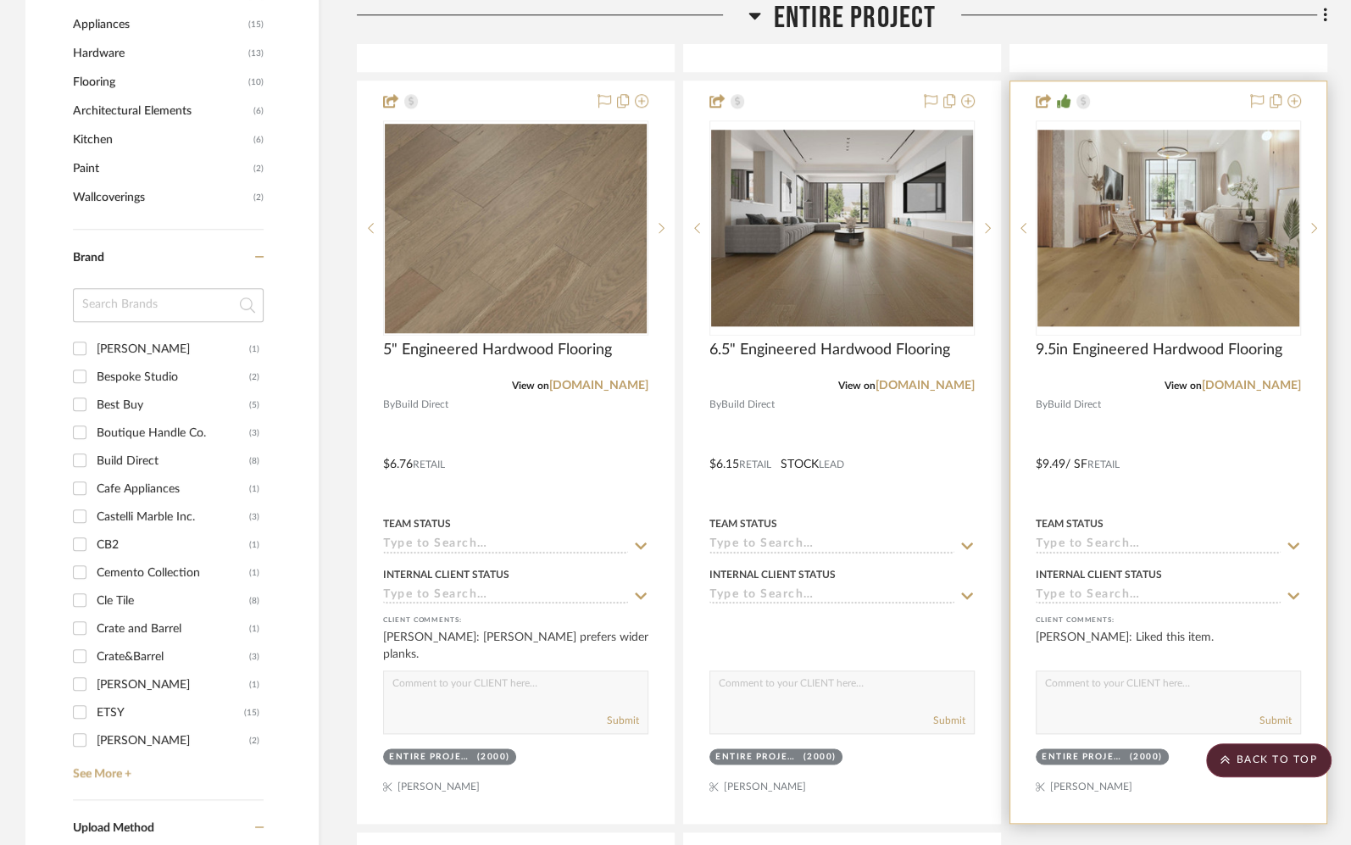
click at [1219, 412] on div at bounding box center [1168, 451] width 316 height 741
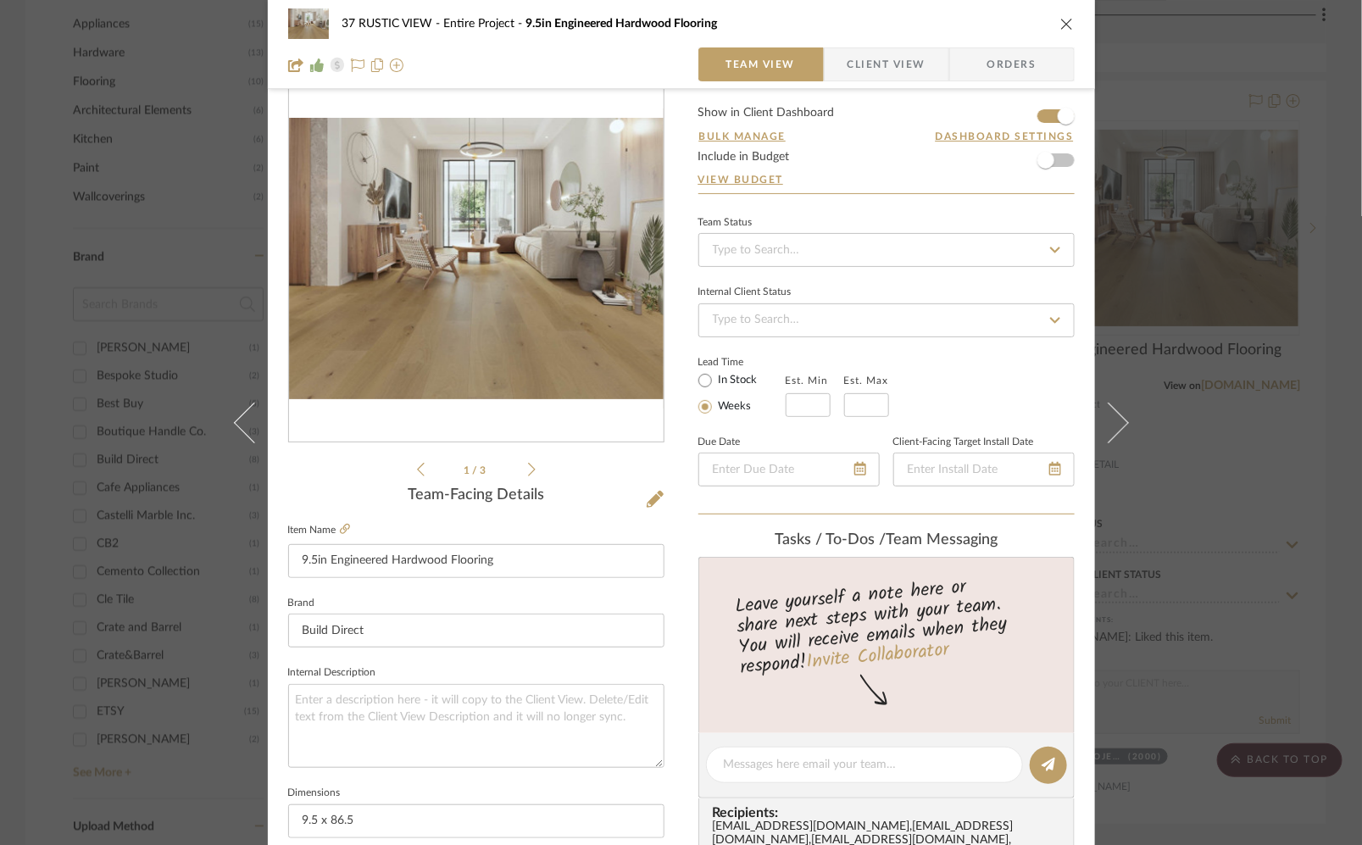
scroll to position [45, 0]
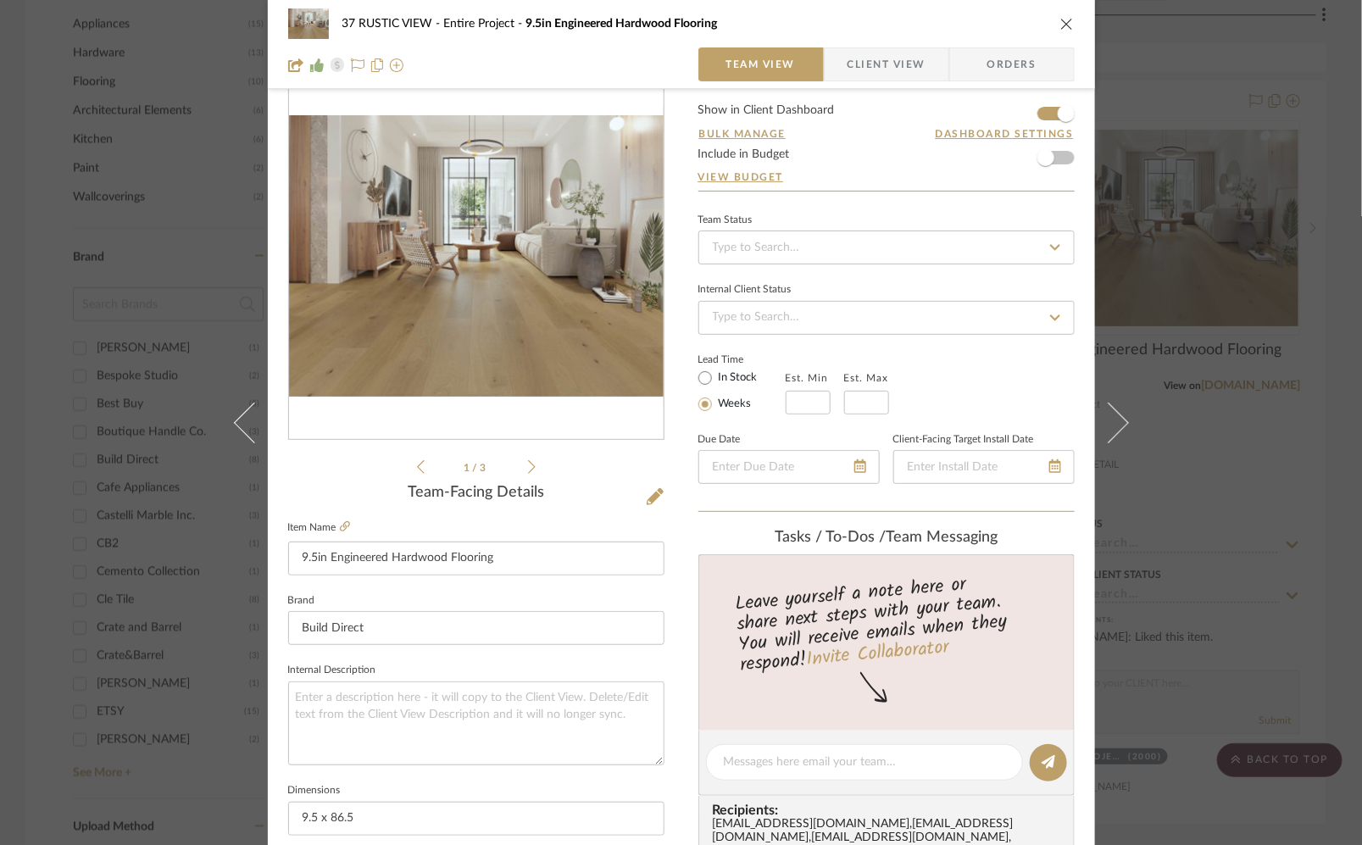
click at [861, 55] on span "Client View" at bounding box center [886, 64] width 78 height 34
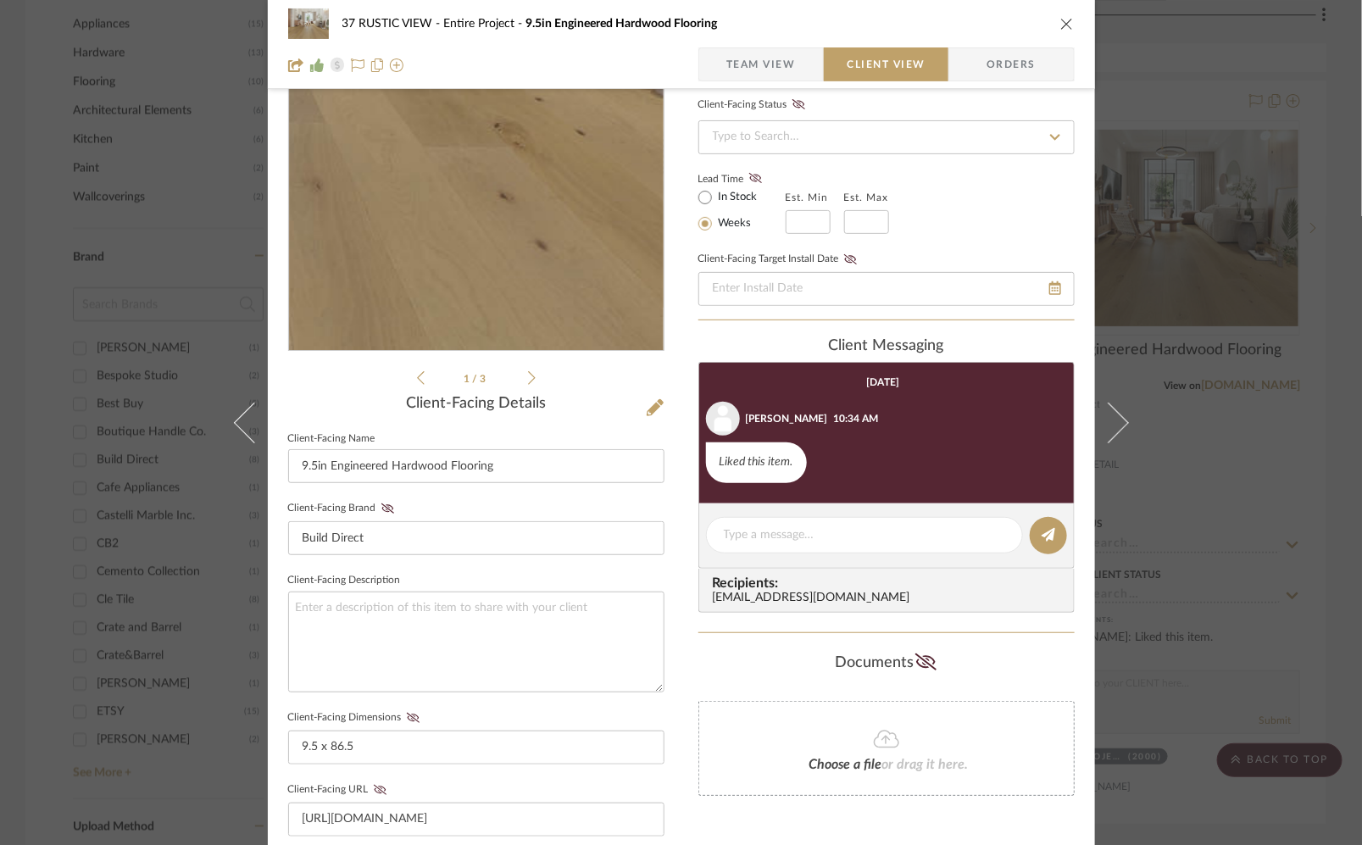
scroll to position [120, 0]
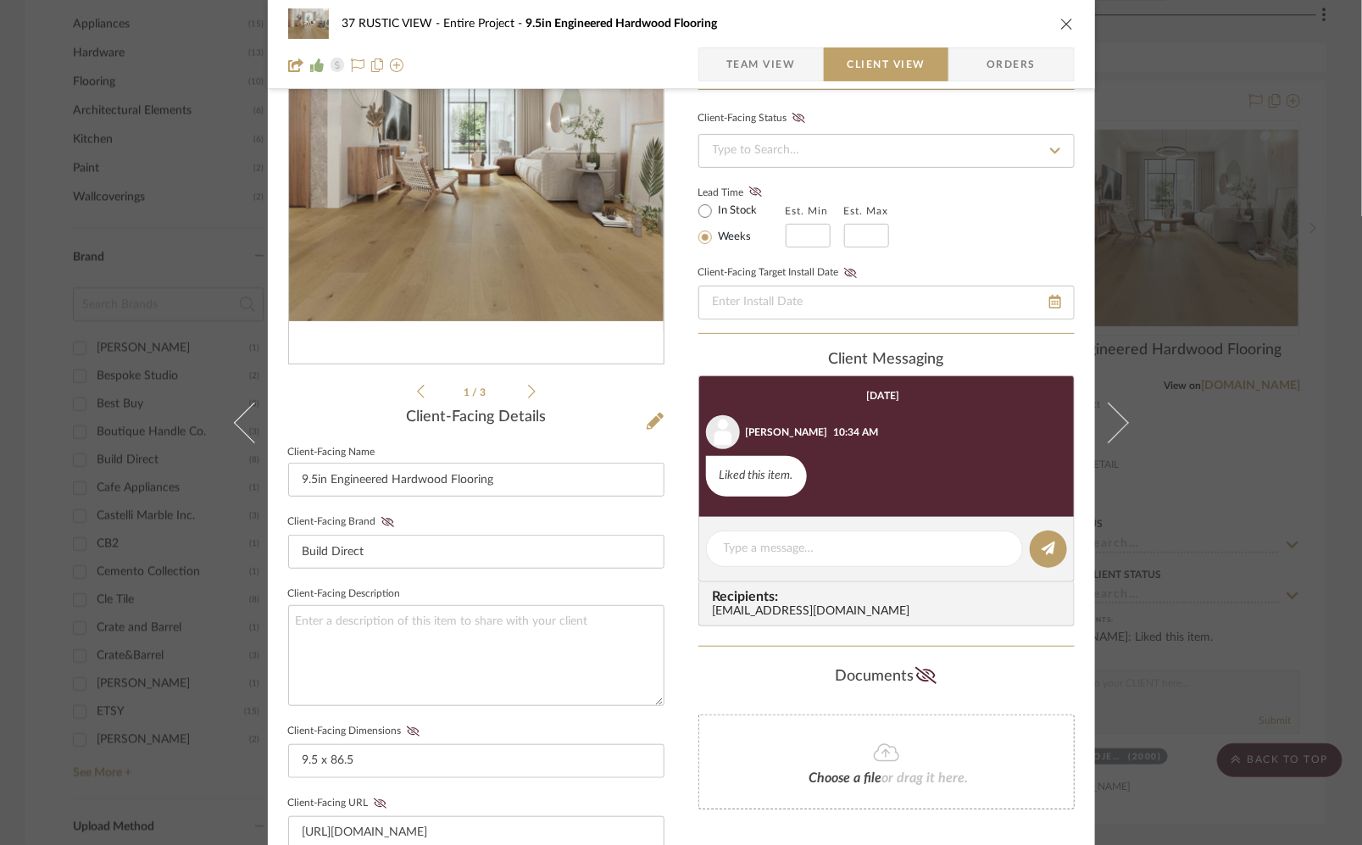
click at [745, 58] on span "Team View" at bounding box center [760, 64] width 69 height 34
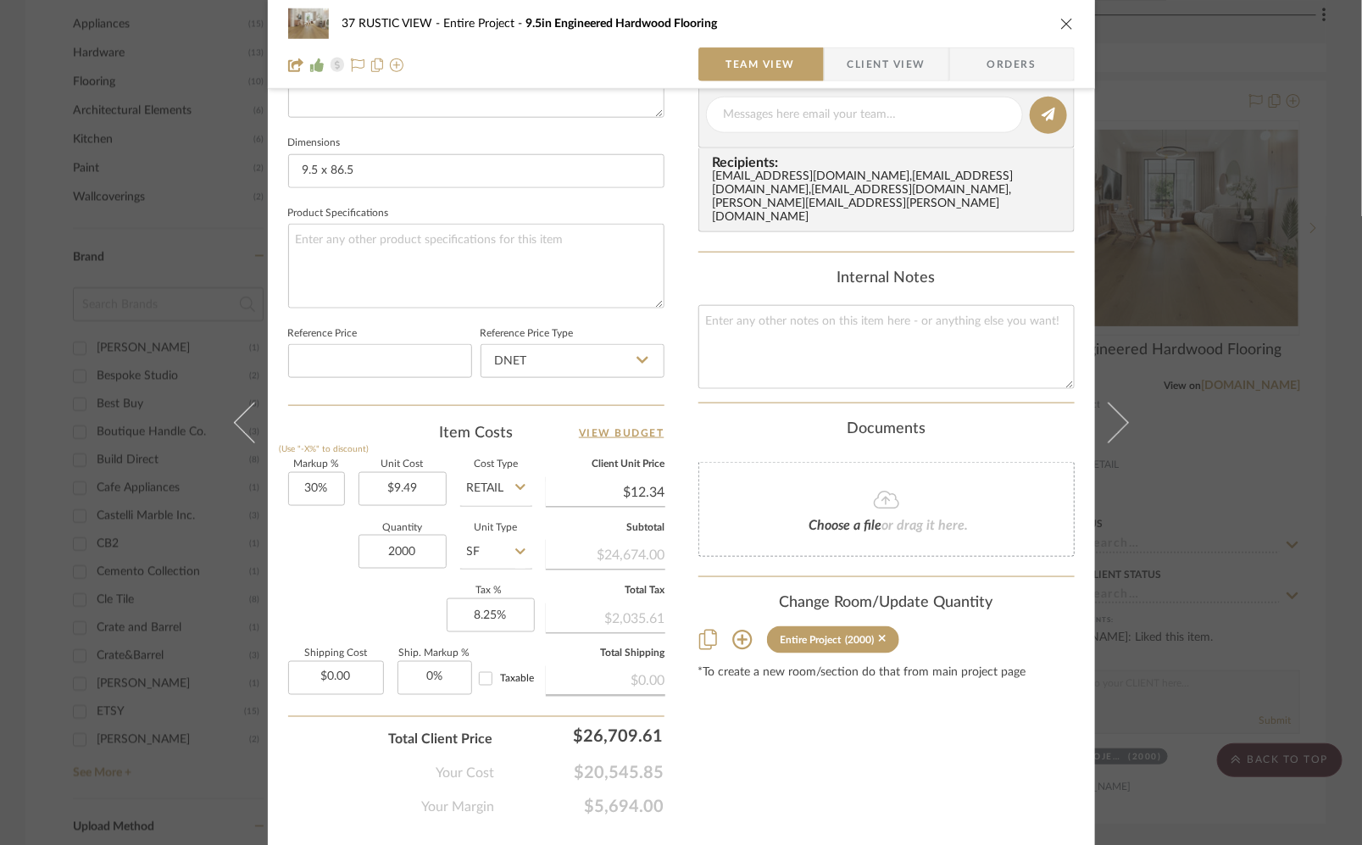
scroll to position [693, 0]
click at [1073, 20] on div "37 RUSTIC VIEW Entire Project 9.5in Engineered Hardwood Flooring Team View Clie…" at bounding box center [681, 44] width 827 height 89
click at [1060, 21] on icon "close" at bounding box center [1067, 24] width 14 height 14
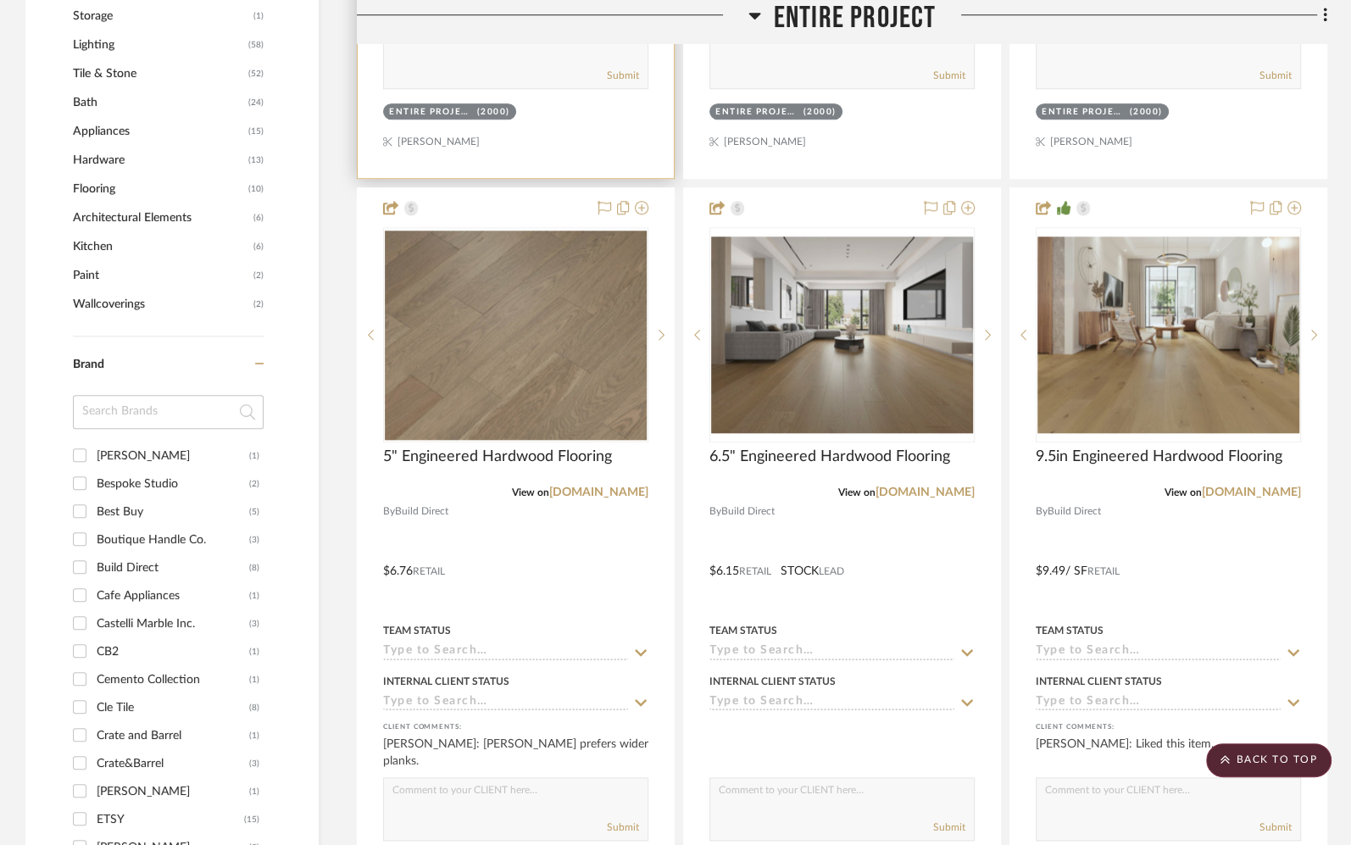
scroll to position [1314, 0]
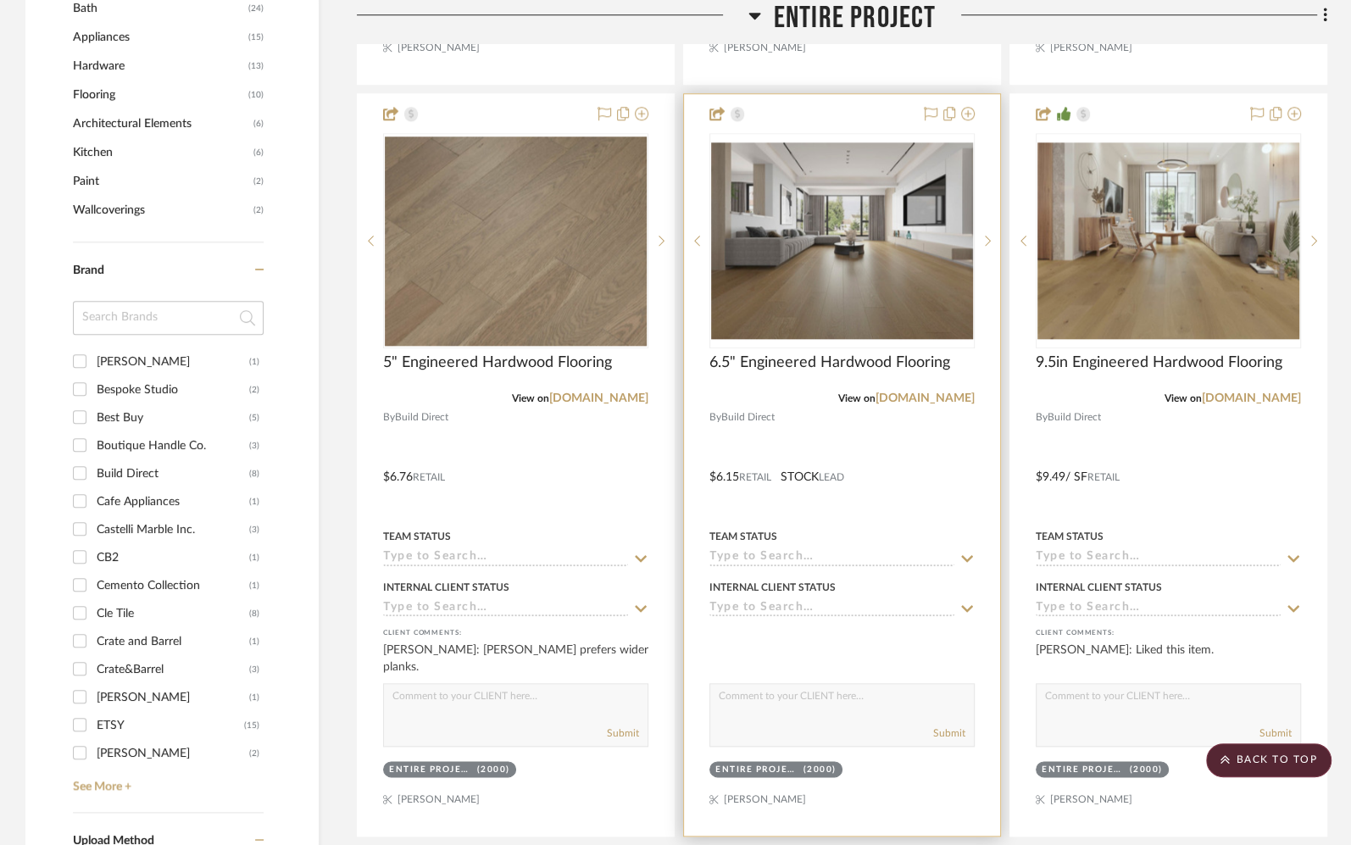
click at [916, 433] on div at bounding box center [842, 464] width 316 height 741
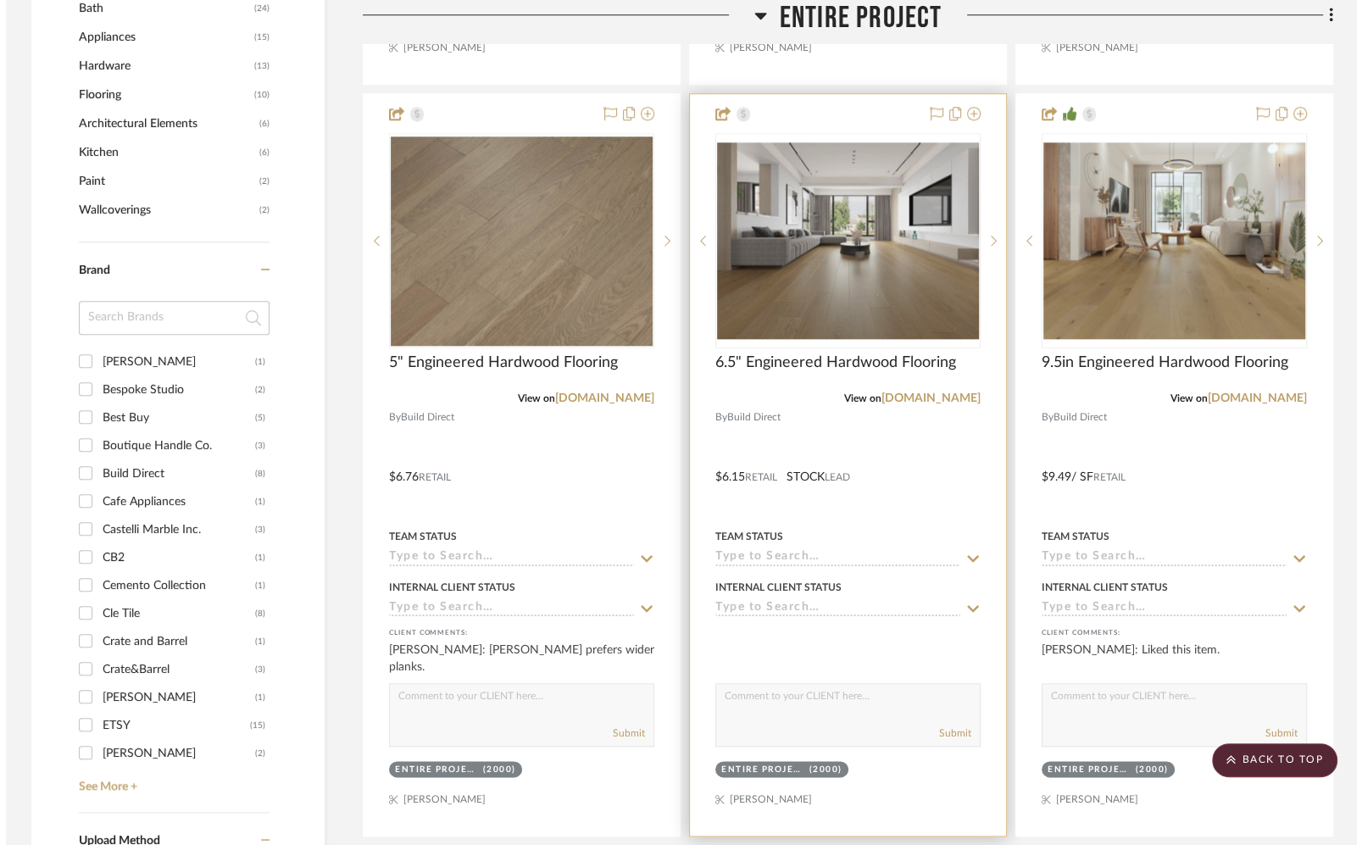
scroll to position [0, 0]
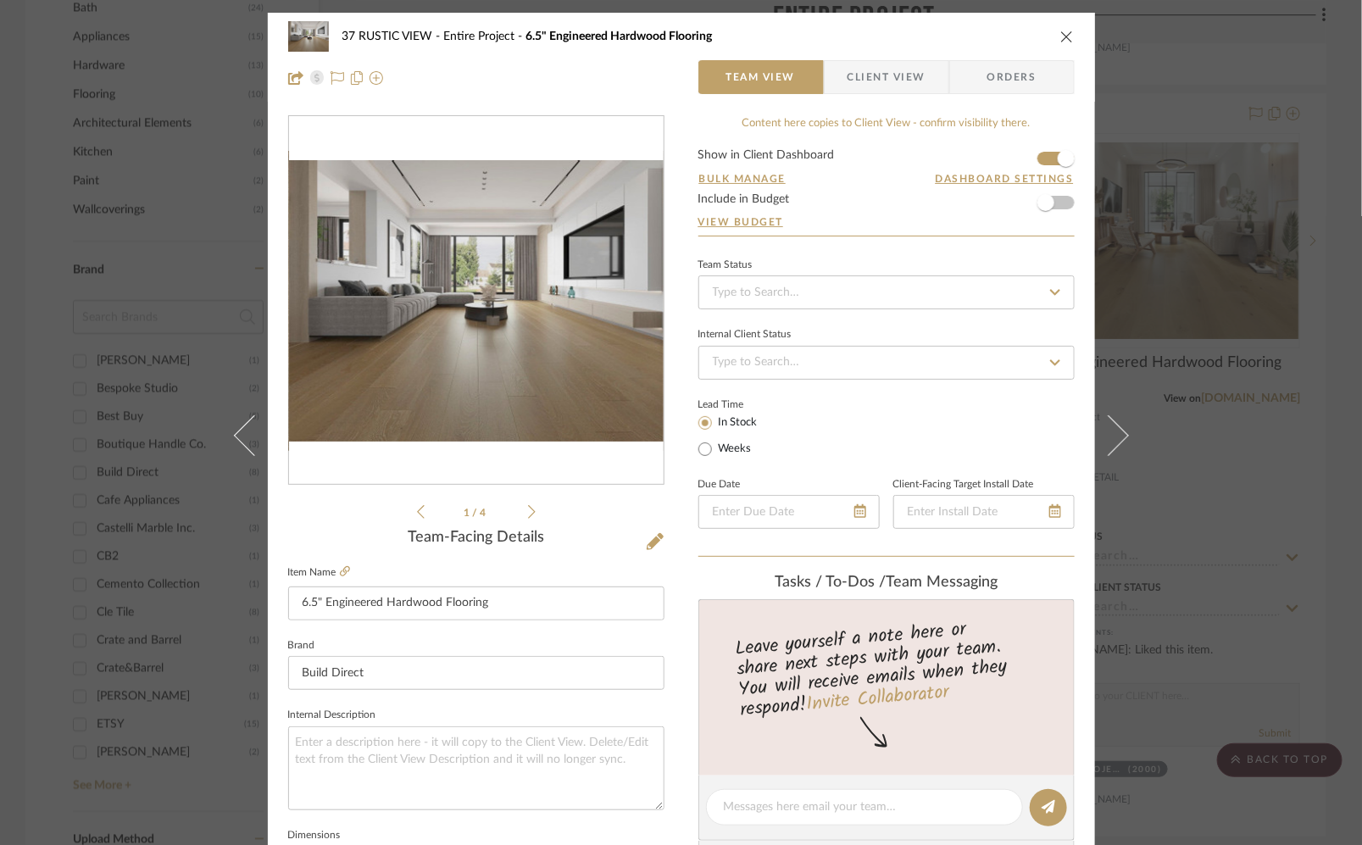
click at [1063, 31] on icon "close" at bounding box center [1067, 37] width 14 height 14
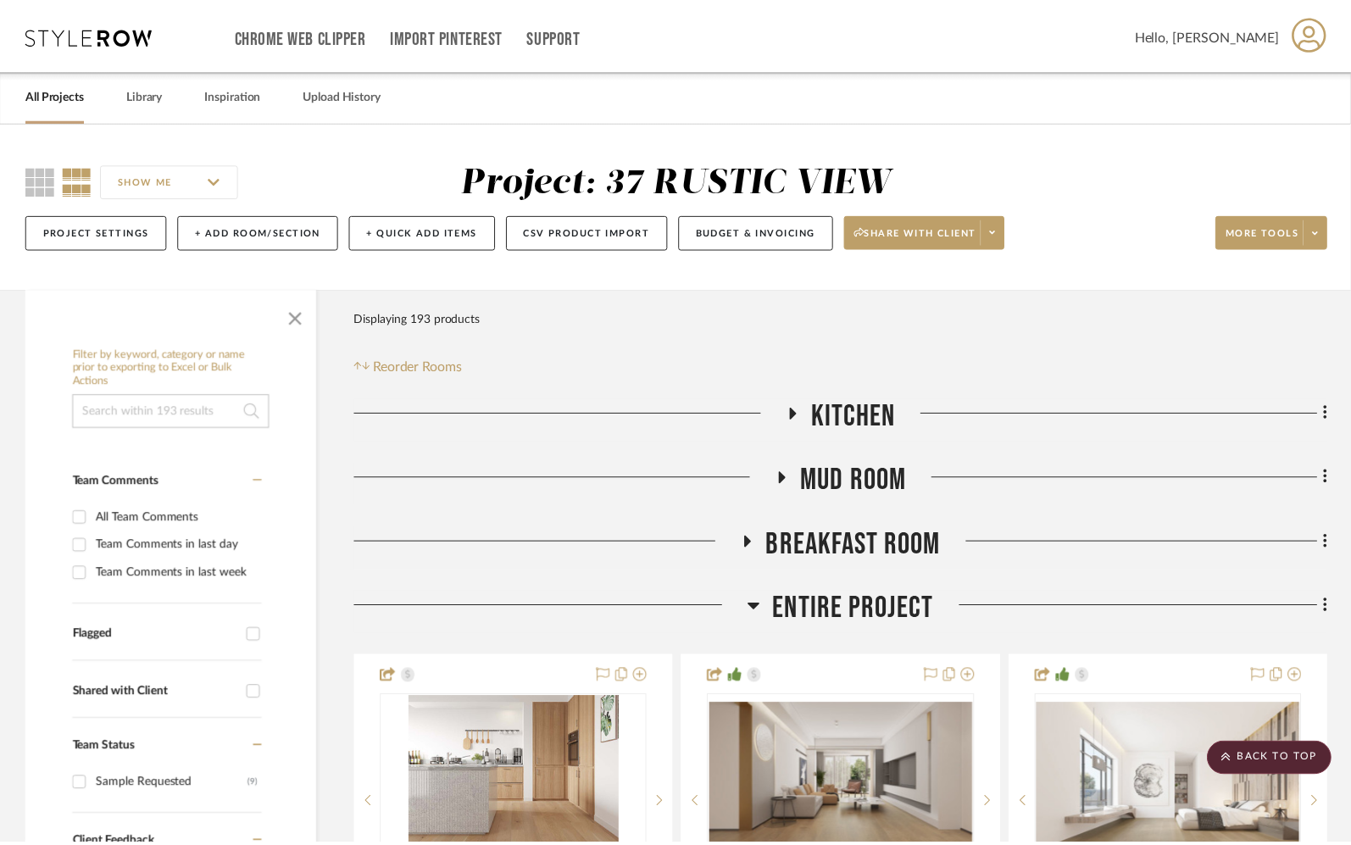
scroll to position [1314, 0]
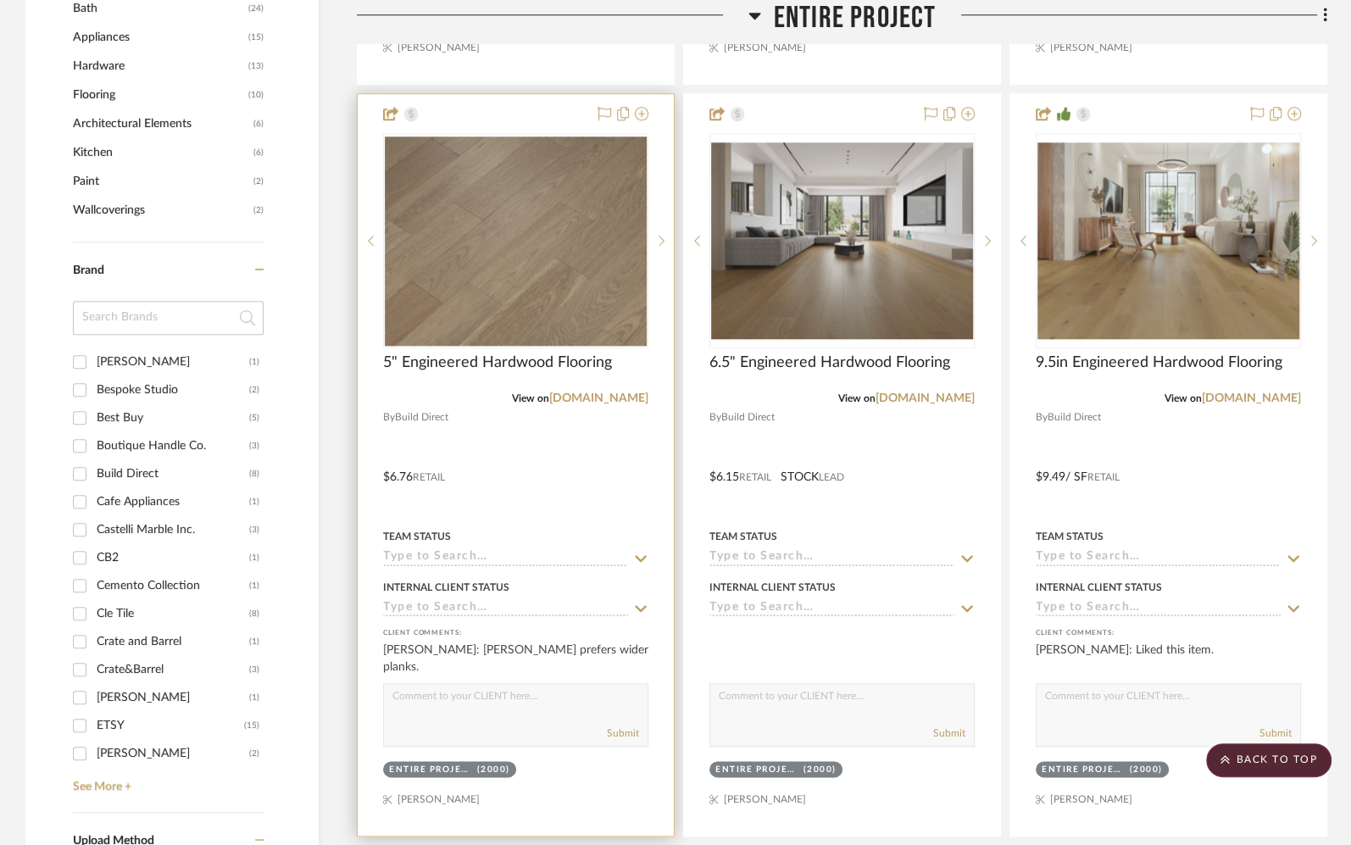
click at [583, 471] on div at bounding box center [516, 464] width 316 height 741
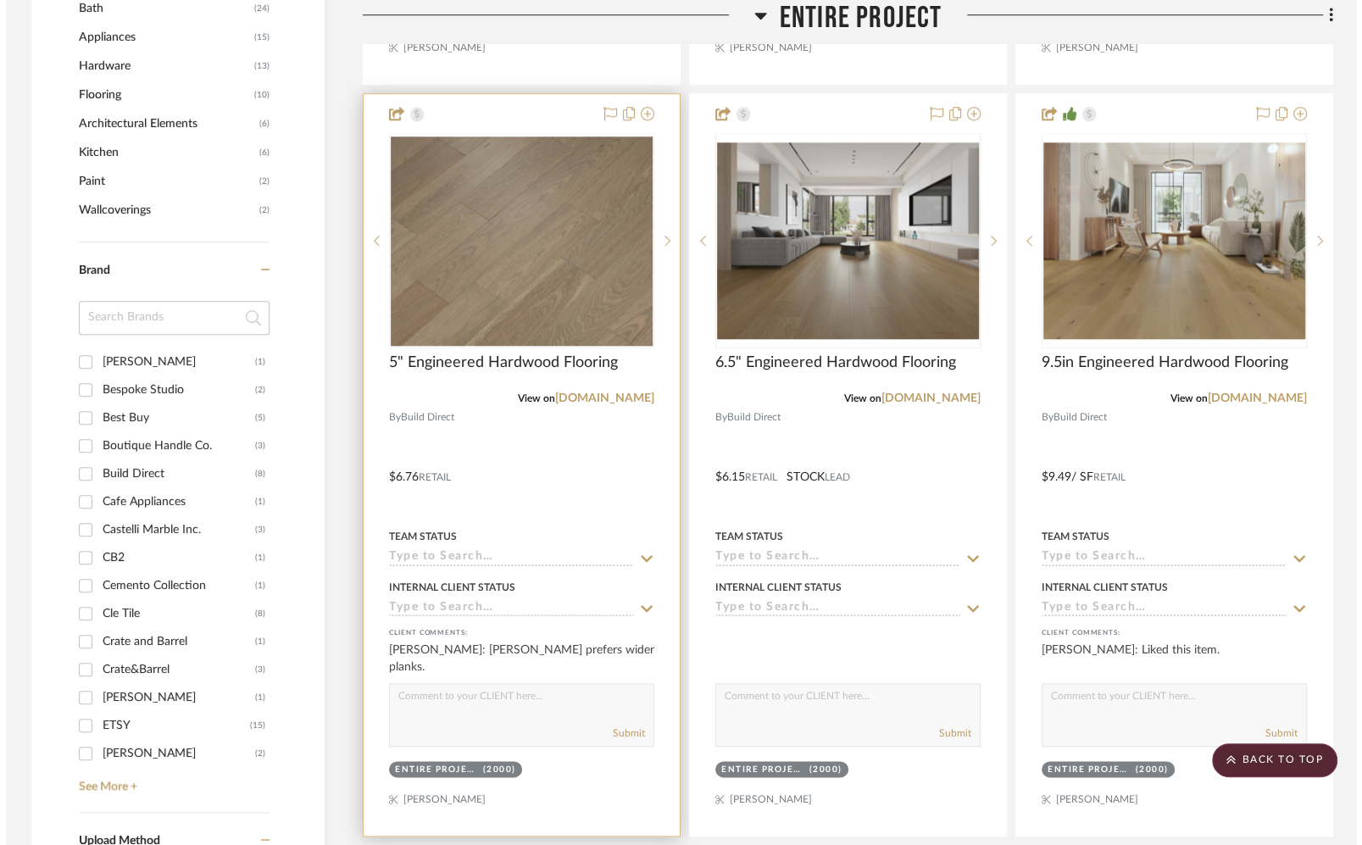
scroll to position [0, 0]
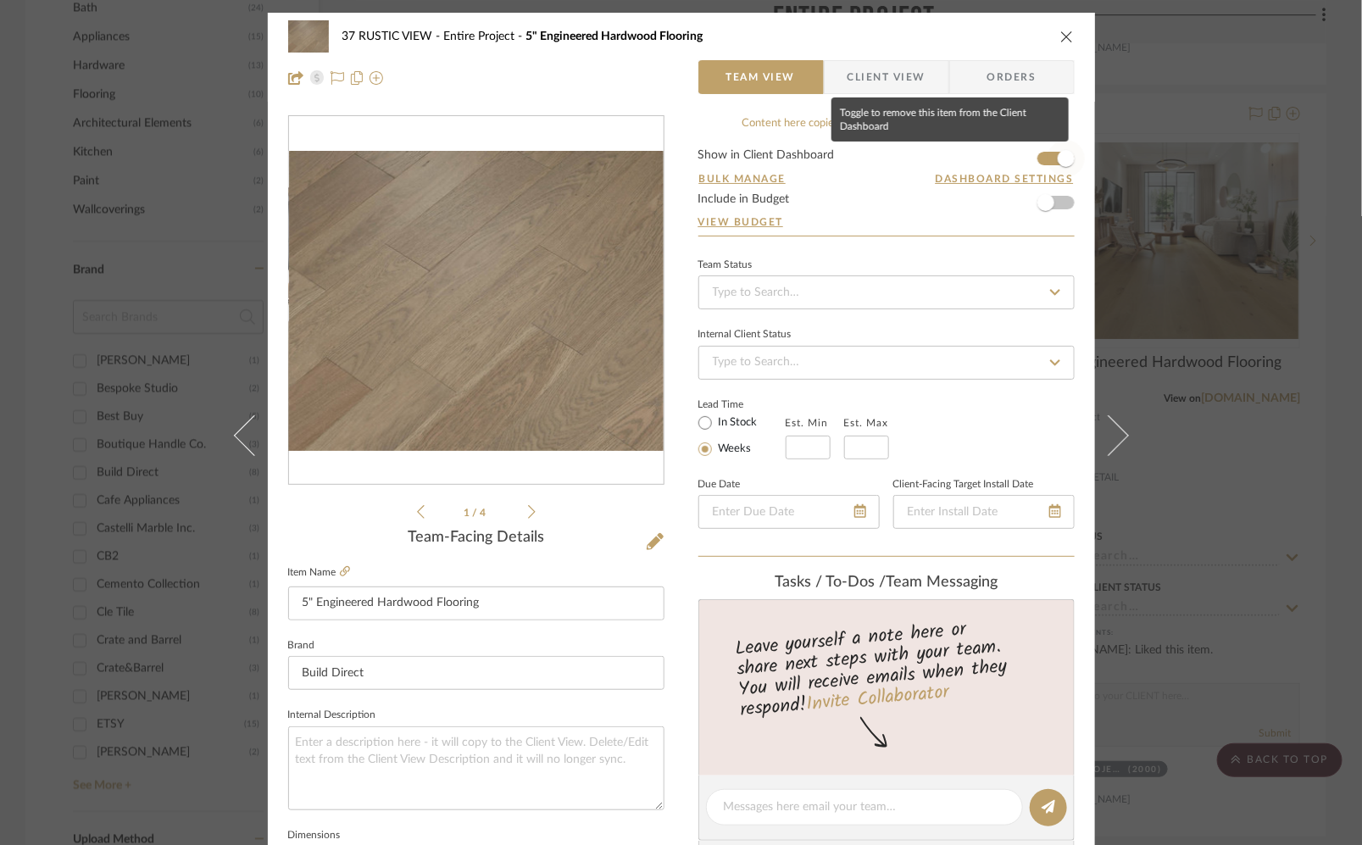
click at [1058, 157] on span "button" at bounding box center [1066, 158] width 17 height 17
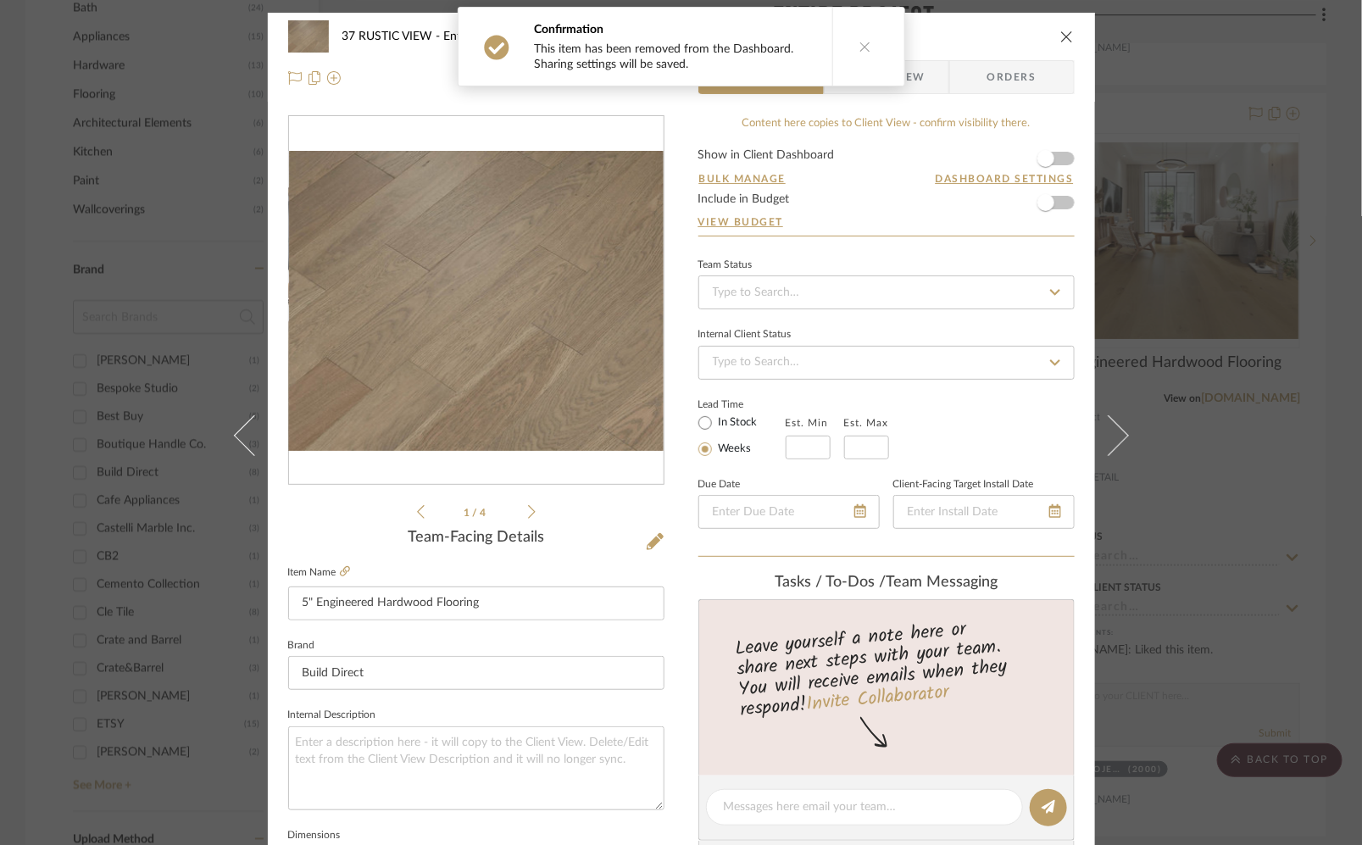
click at [1066, 20] on div "37 RUSTIC VIEW Entire Project 5" Engineered Hardwood Flooring" at bounding box center [681, 36] width 786 height 34
click at [1062, 30] on icon "close" at bounding box center [1067, 37] width 14 height 14
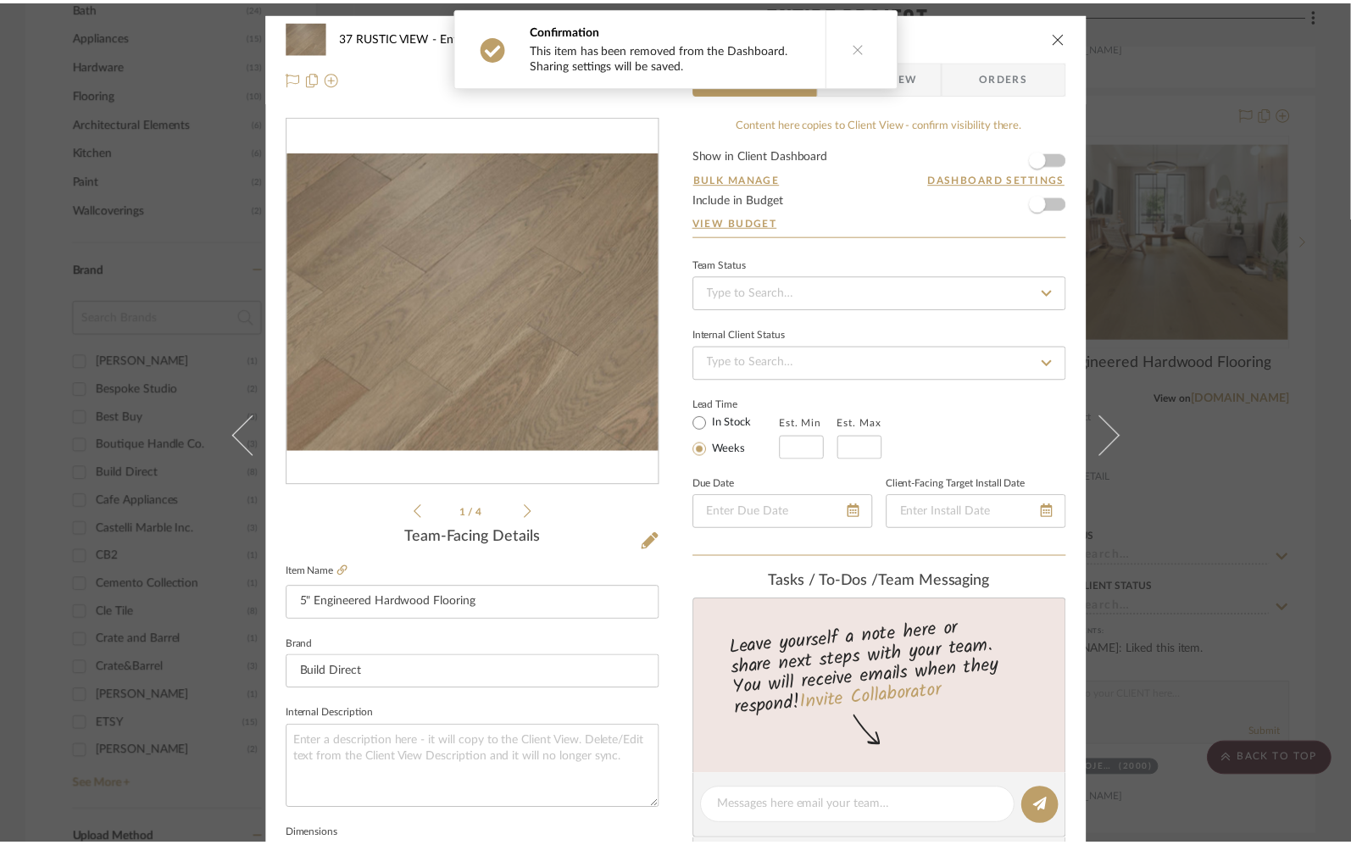
scroll to position [1314, 0]
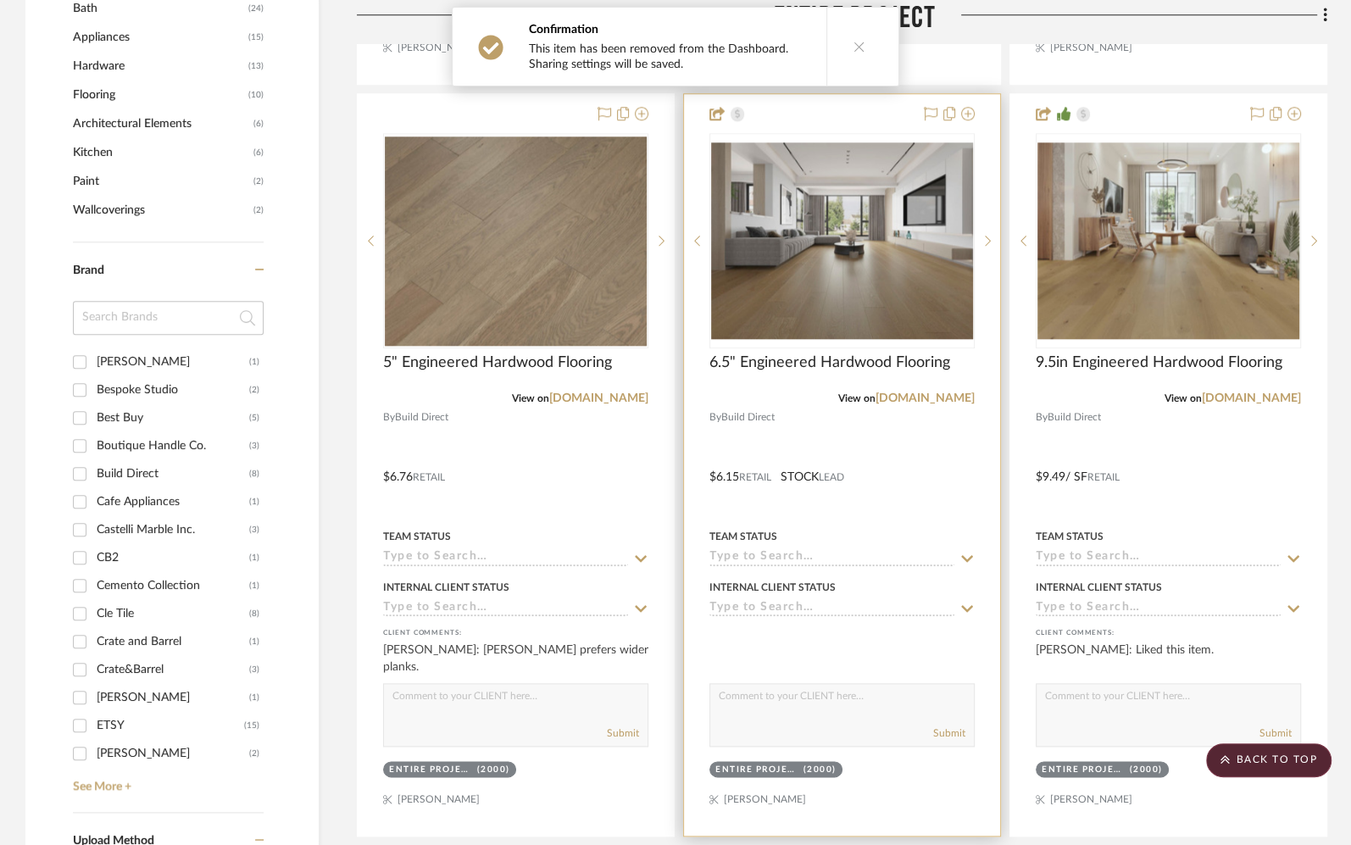
click at [919, 494] on div at bounding box center [842, 464] width 316 height 741
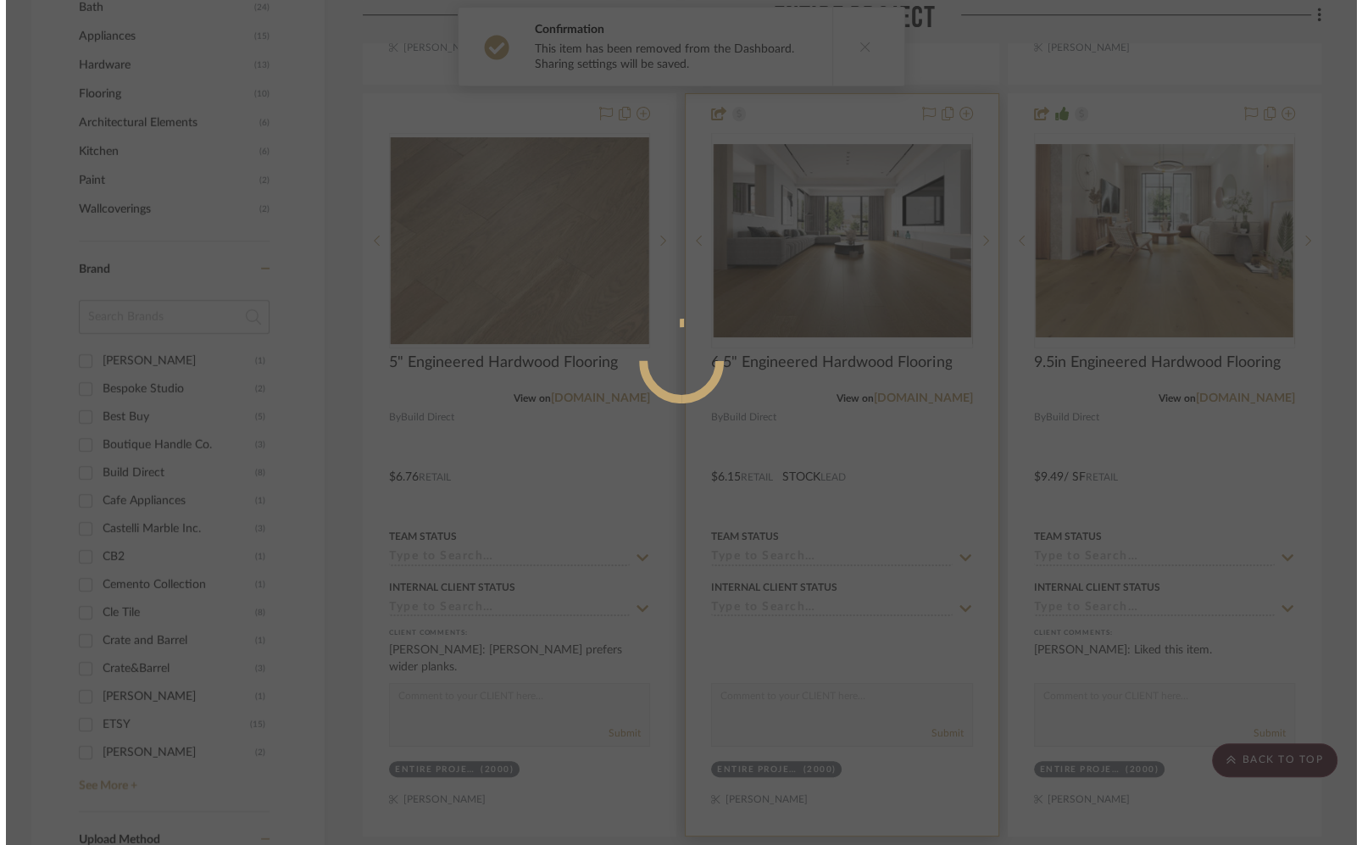
scroll to position [0, 0]
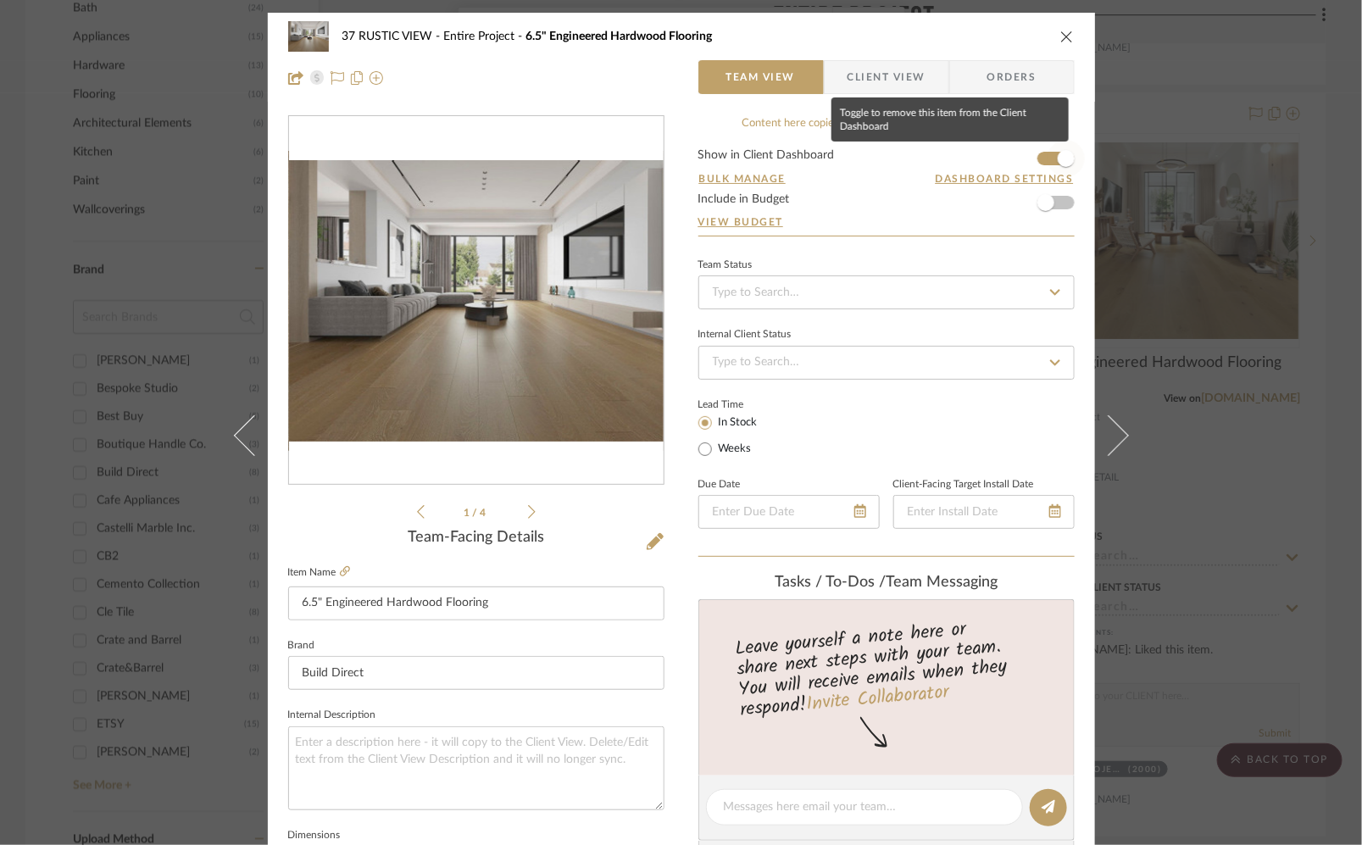
click at [1047, 159] on span "button" at bounding box center [1065, 158] width 37 height 37
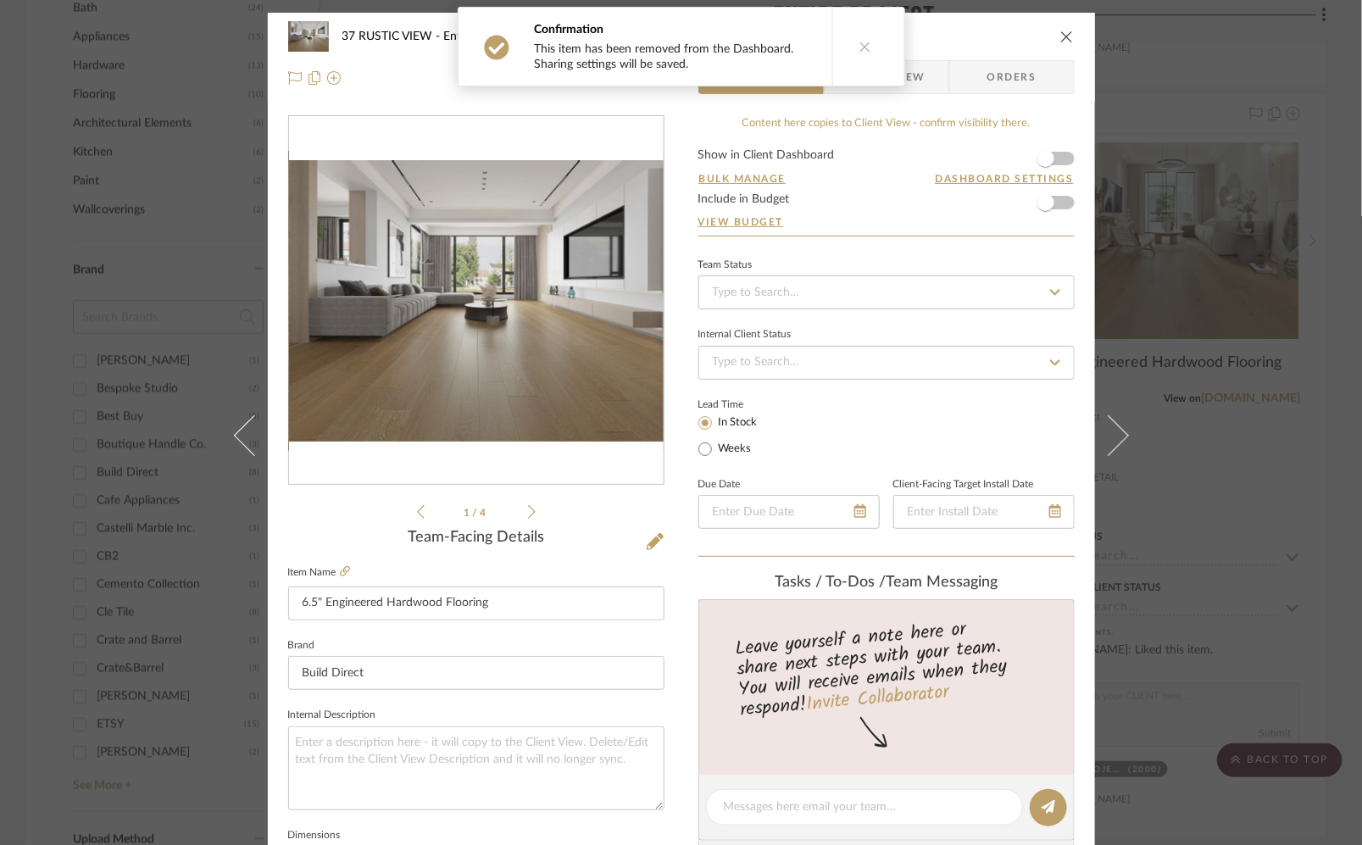
click at [1060, 35] on icon "close" at bounding box center [1067, 37] width 14 height 14
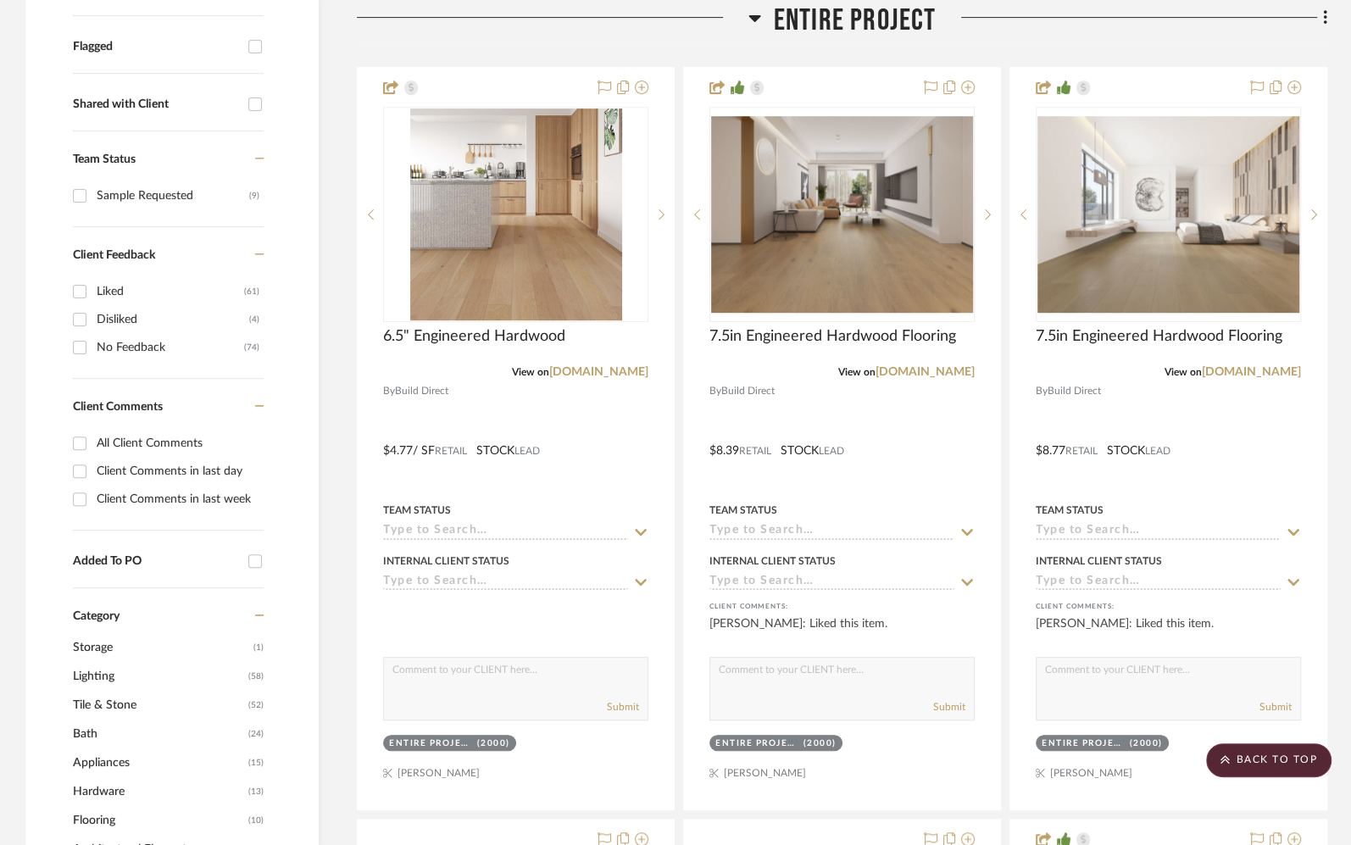
scroll to position [447, 0]
